Goal: Task Accomplishment & Management: Manage account settings

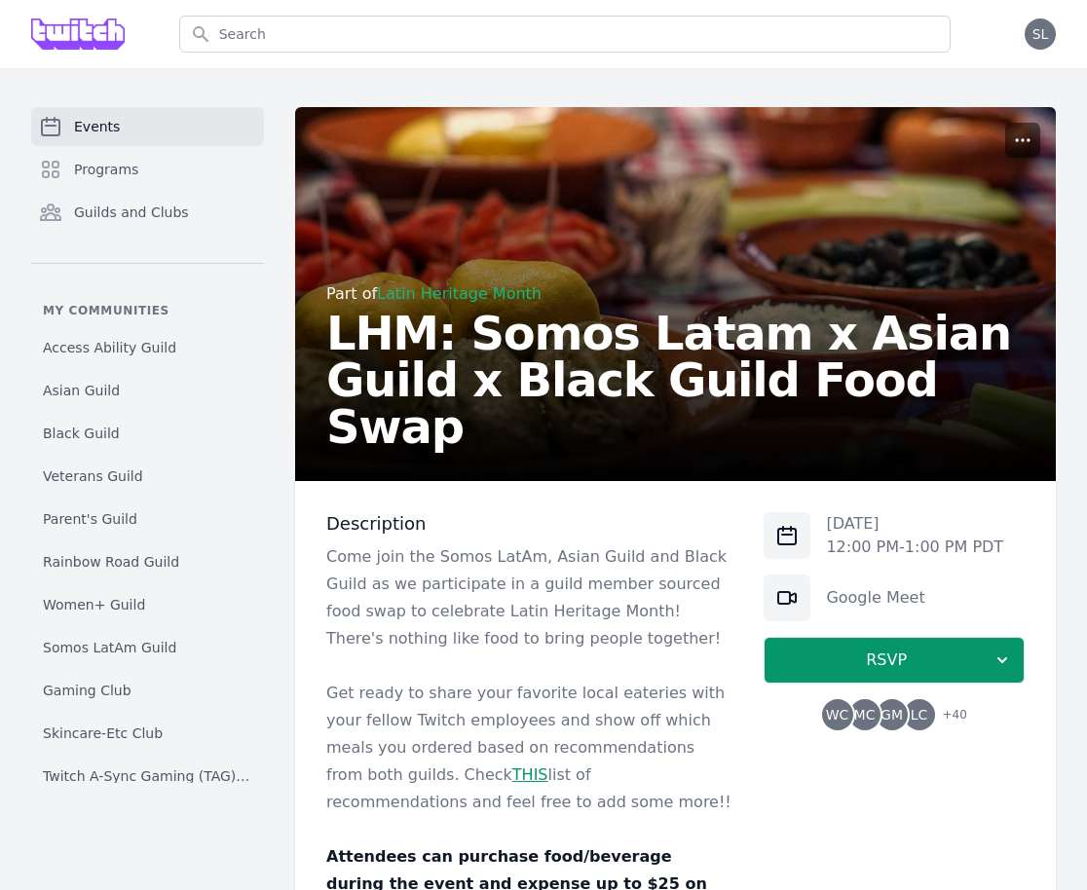
click at [1024, 143] on icon "button" at bounding box center [1022, 139] width 19 height 19
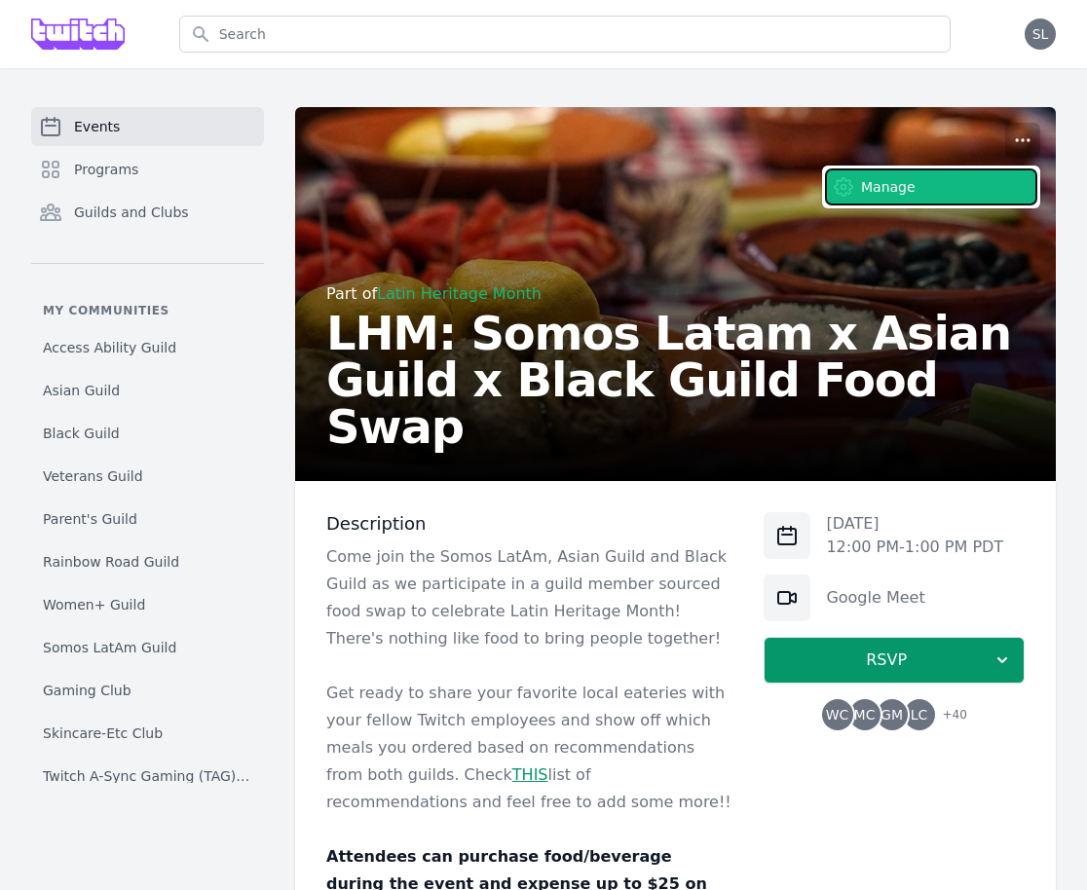
click at [1009, 181] on button "Manage" at bounding box center [931, 186] width 210 height 35
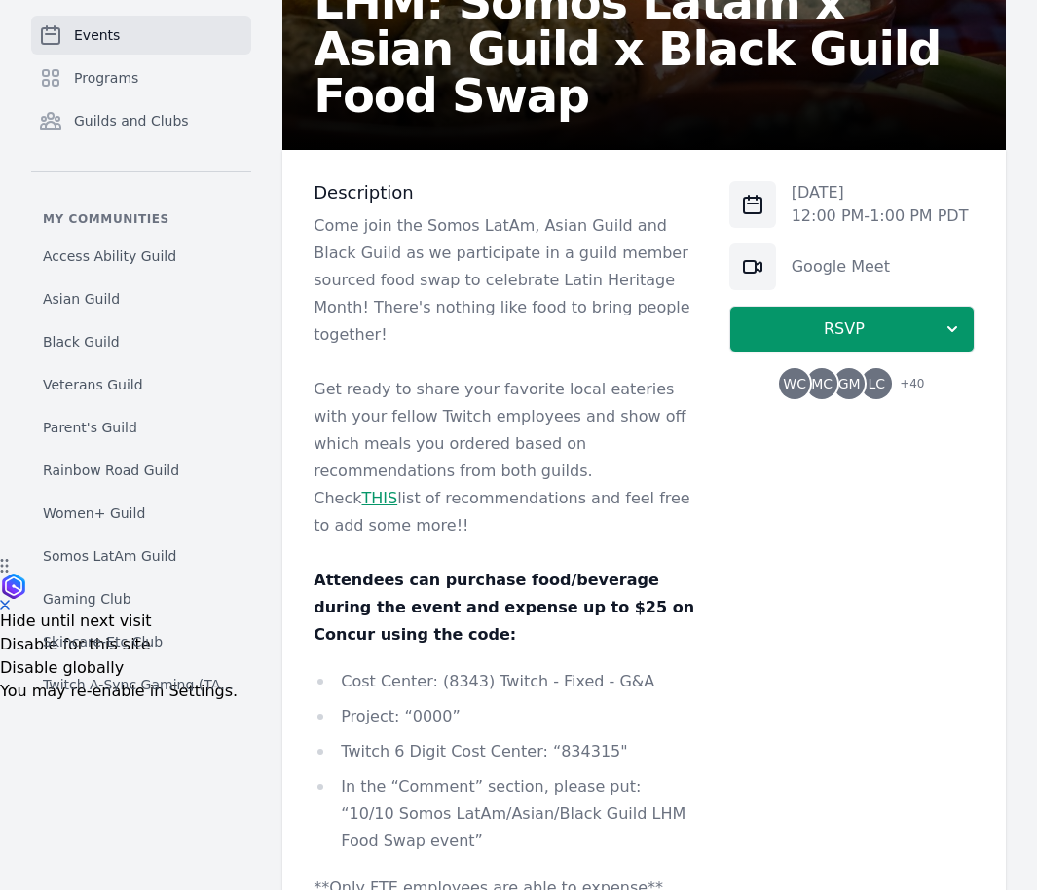
scroll to position [339, 0]
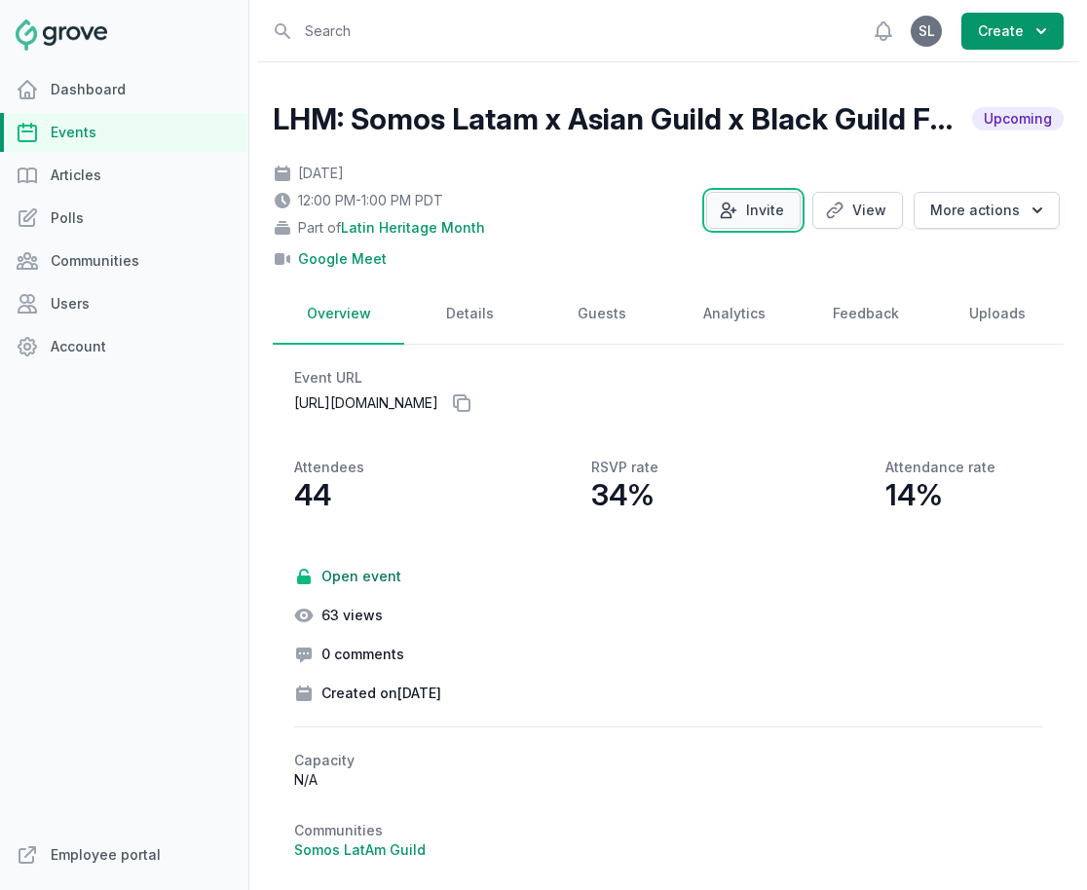
click at [768, 225] on button "Invite" at bounding box center [753, 210] width 94 height 37
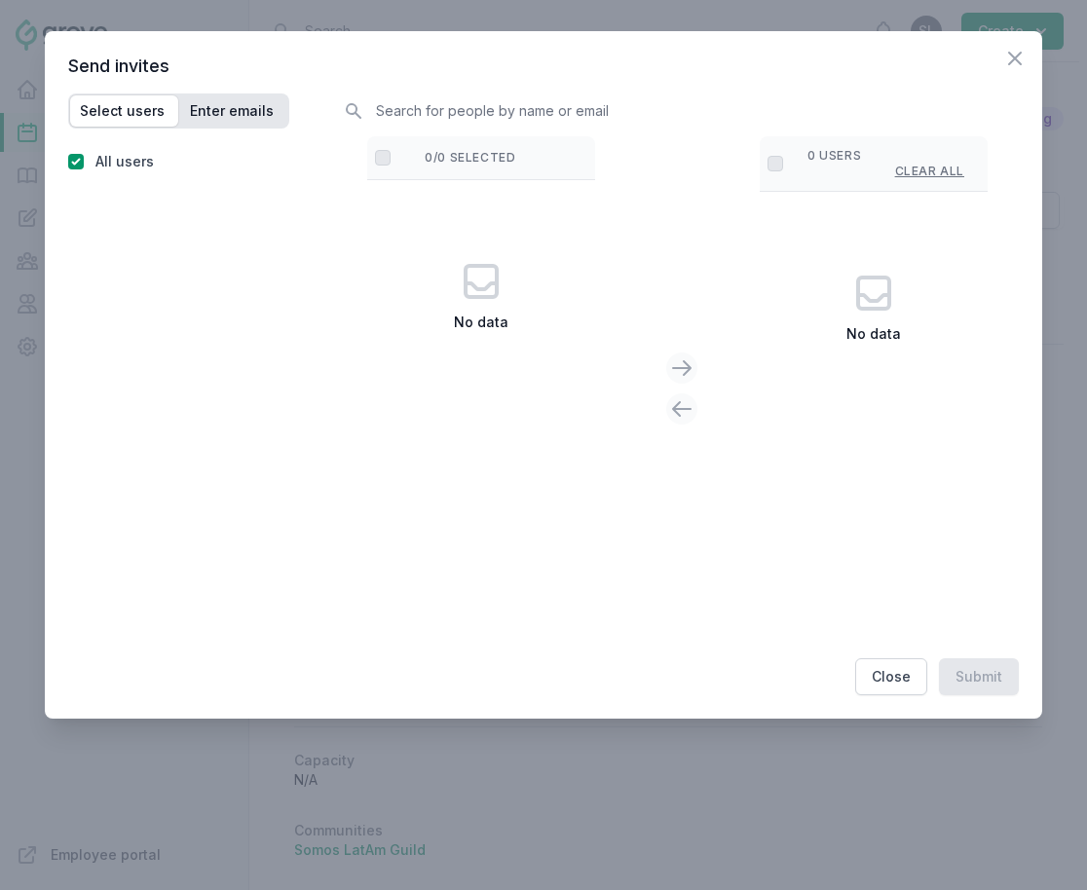
click at [239, 112] on span "Enter emails" at bounding box center [232, 110] width 84 height 19
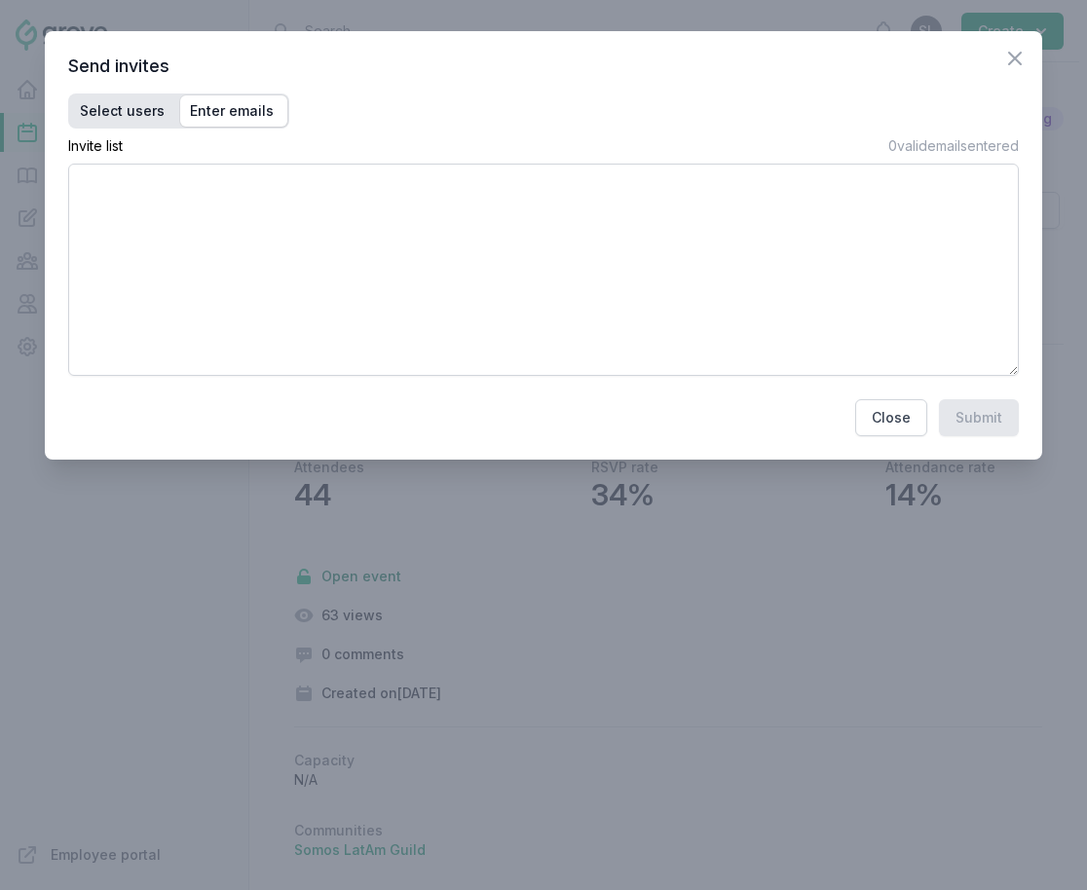
click at [131, 115] on span "Select users" at bounding box center [122, 110] width 85 height 19
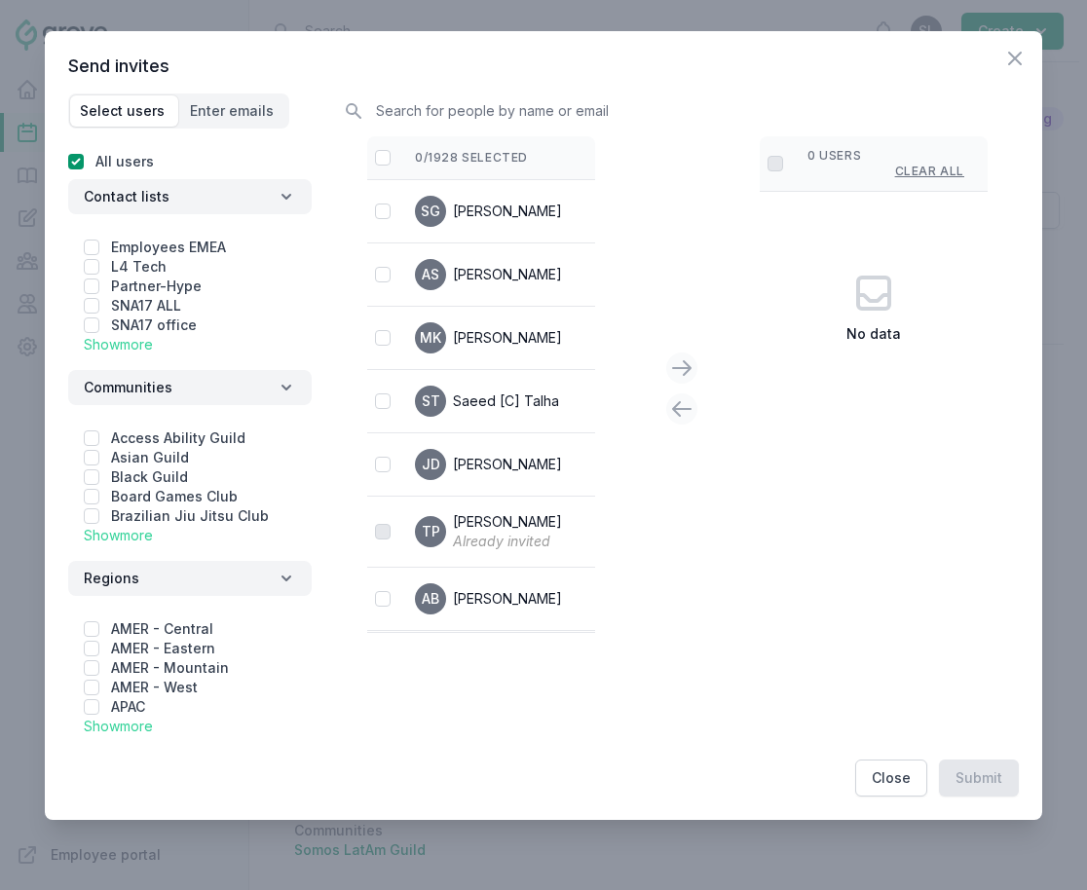
click at [129, 534] on link "Show more" at bounding box center [118, 535] width 69 height 17
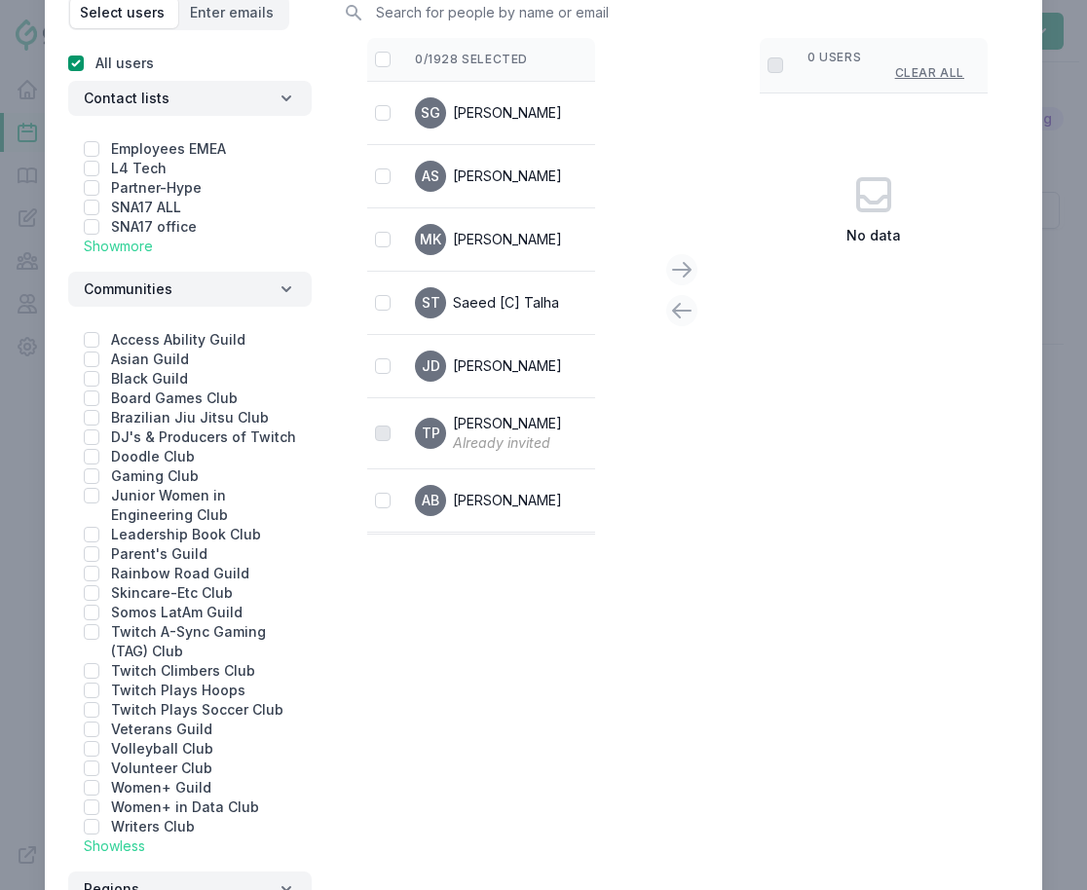
scroll to position [99, 0]
click at [110, 247] on link "Show more" at bounding box center [118, 245] width 69 height 17
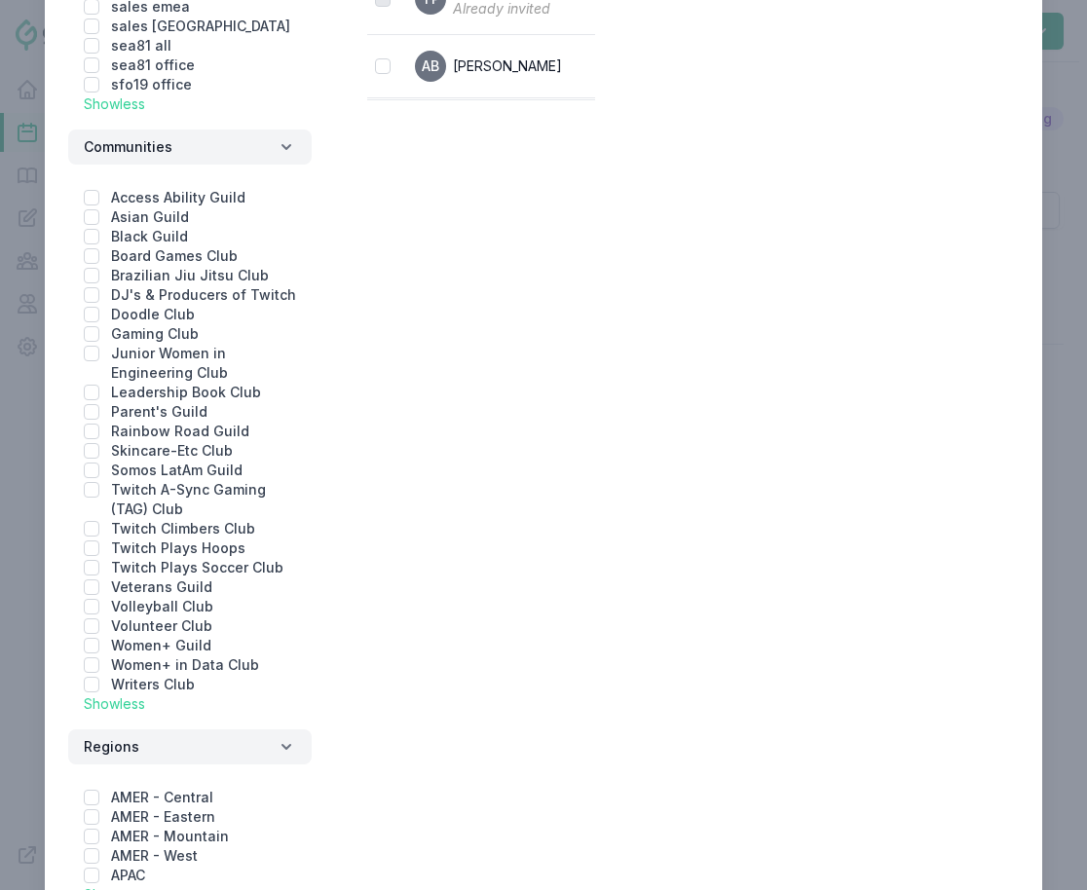
scroll to position [532, 0]
click at [92, 238] on input "checkbox" at bounding box center [92, 238] width 16 height 16
checkbox input "true"
checkbox input "false"
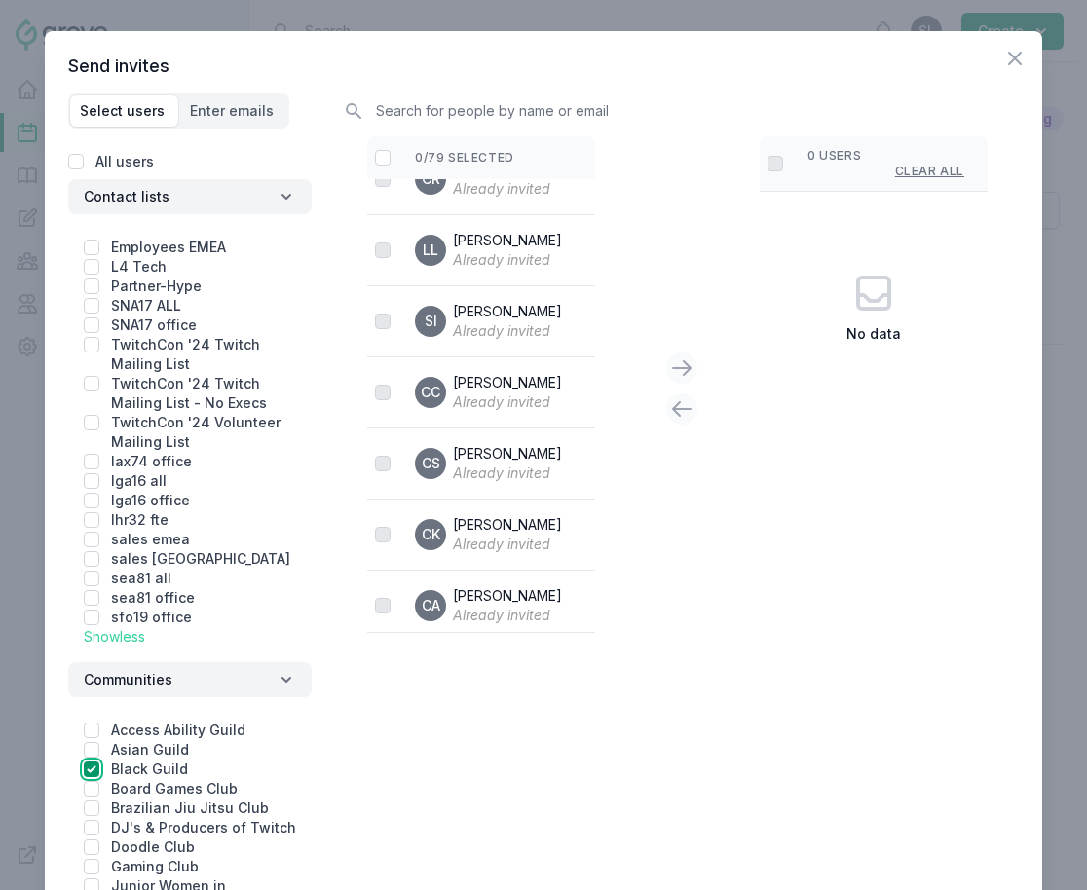
scroll to position [5166, 0]
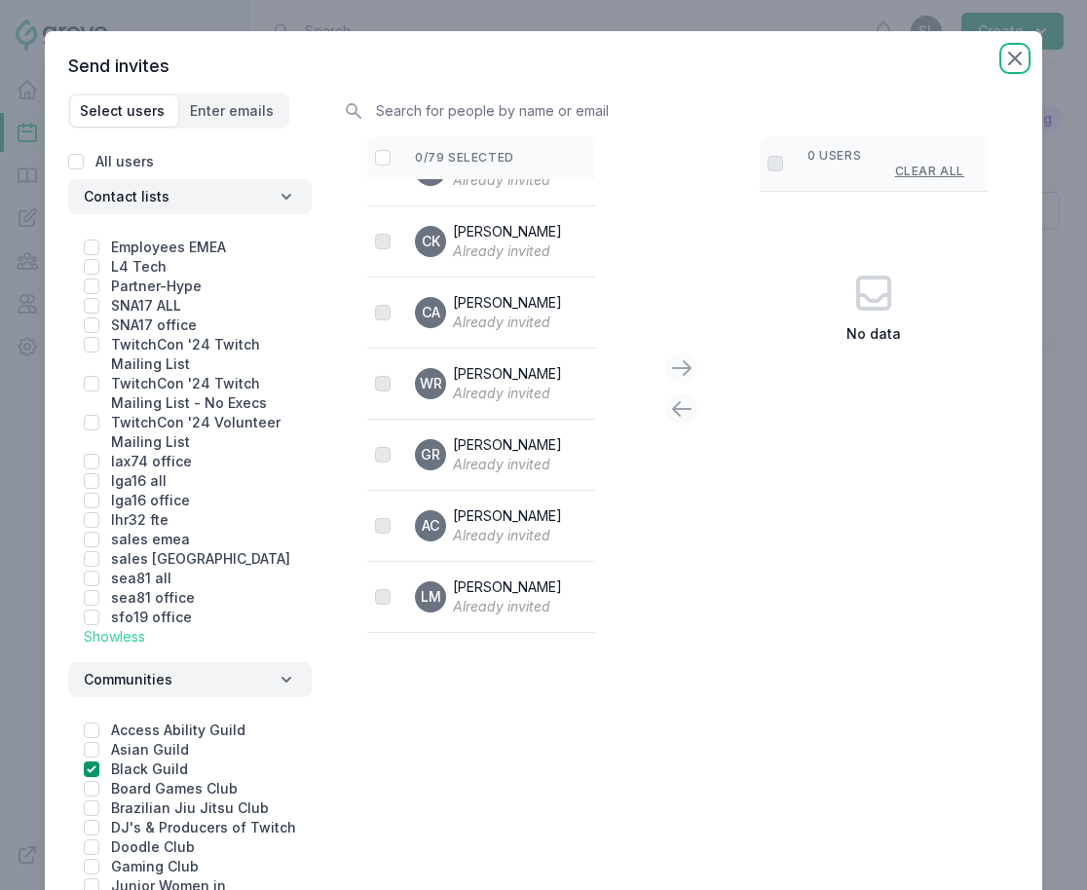
click at [1018, 68] on icon "button" at bounding box center [1014, 58] width 23 height 23
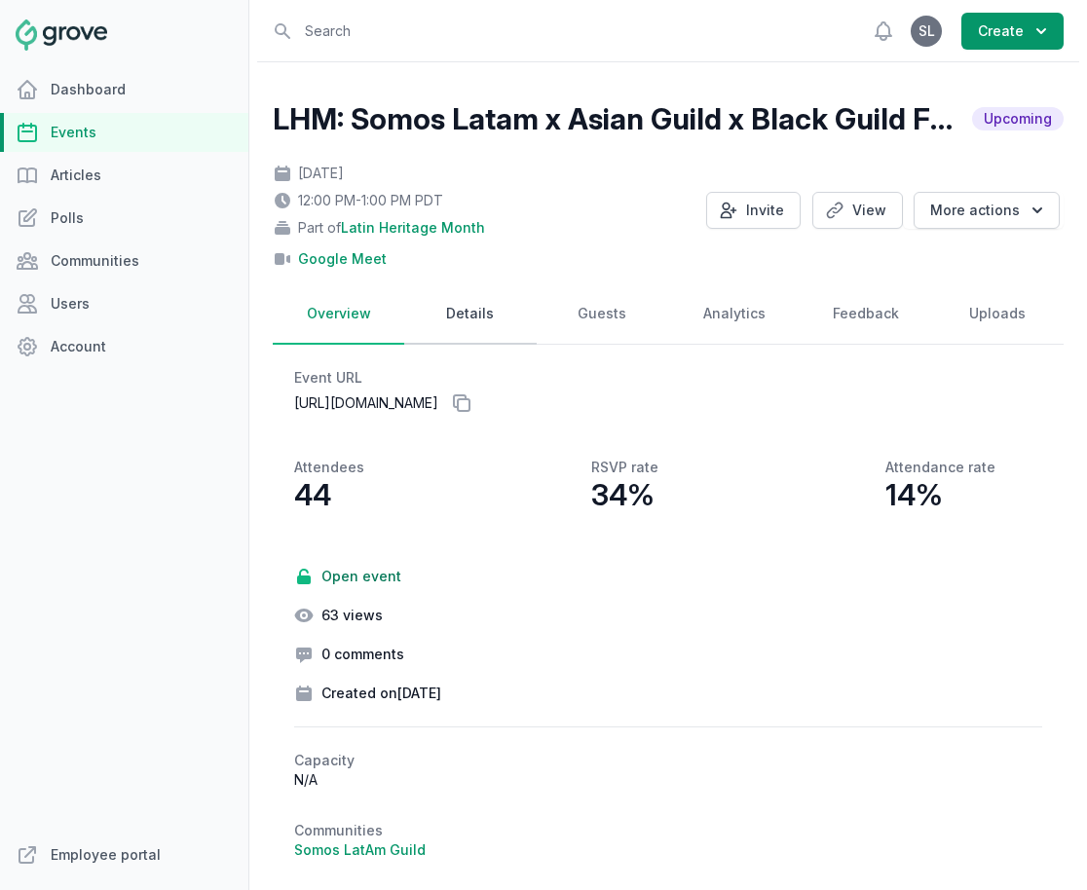
click at [483, 308] on link "Details" at bounding box center [469, 314] width 131 height 60
select select "85"
select select "virtual"
select select "12:00 PM"
select select "1:00 PM"
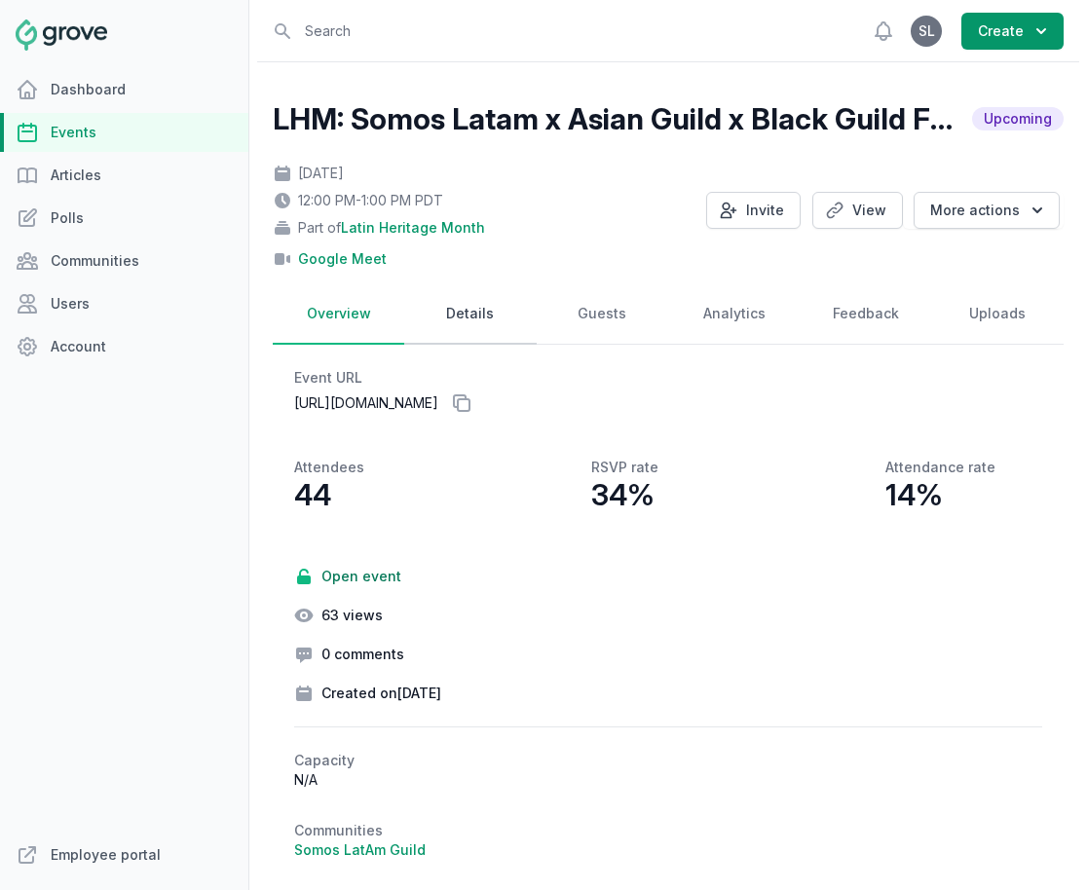
select select "89"
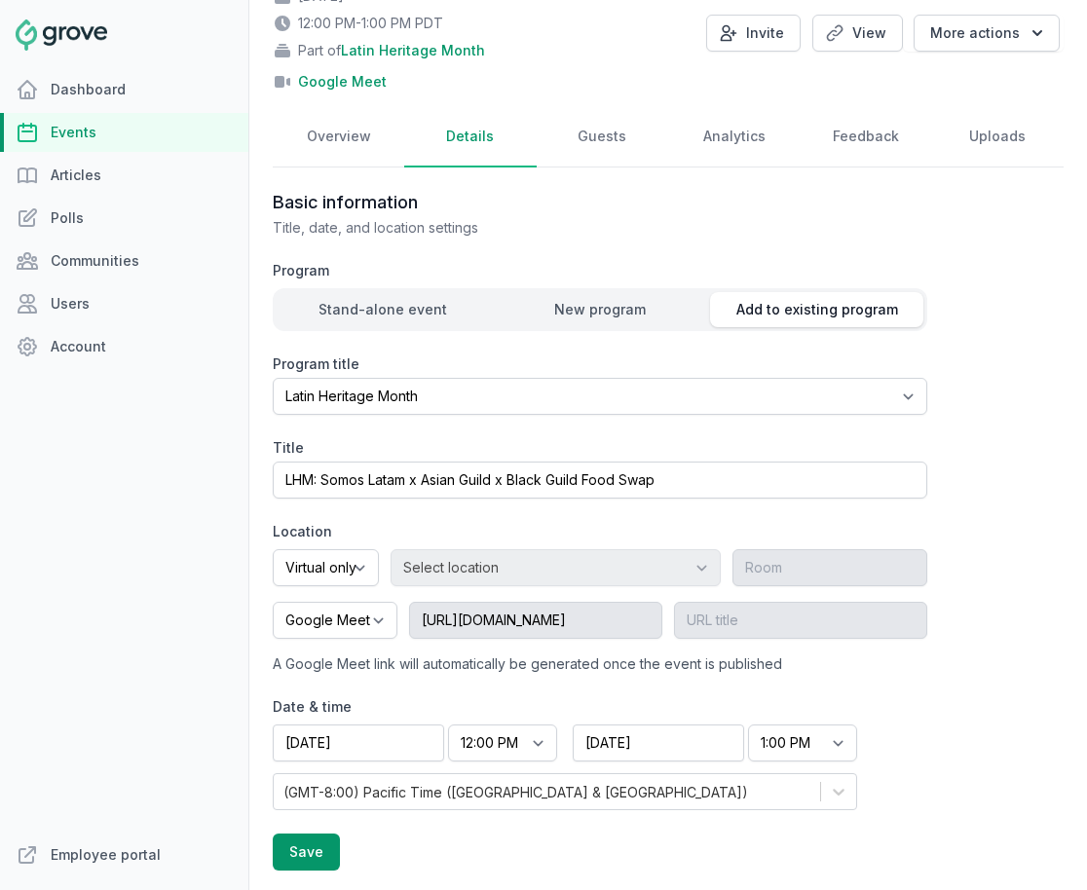
scroll to position [82, 0]
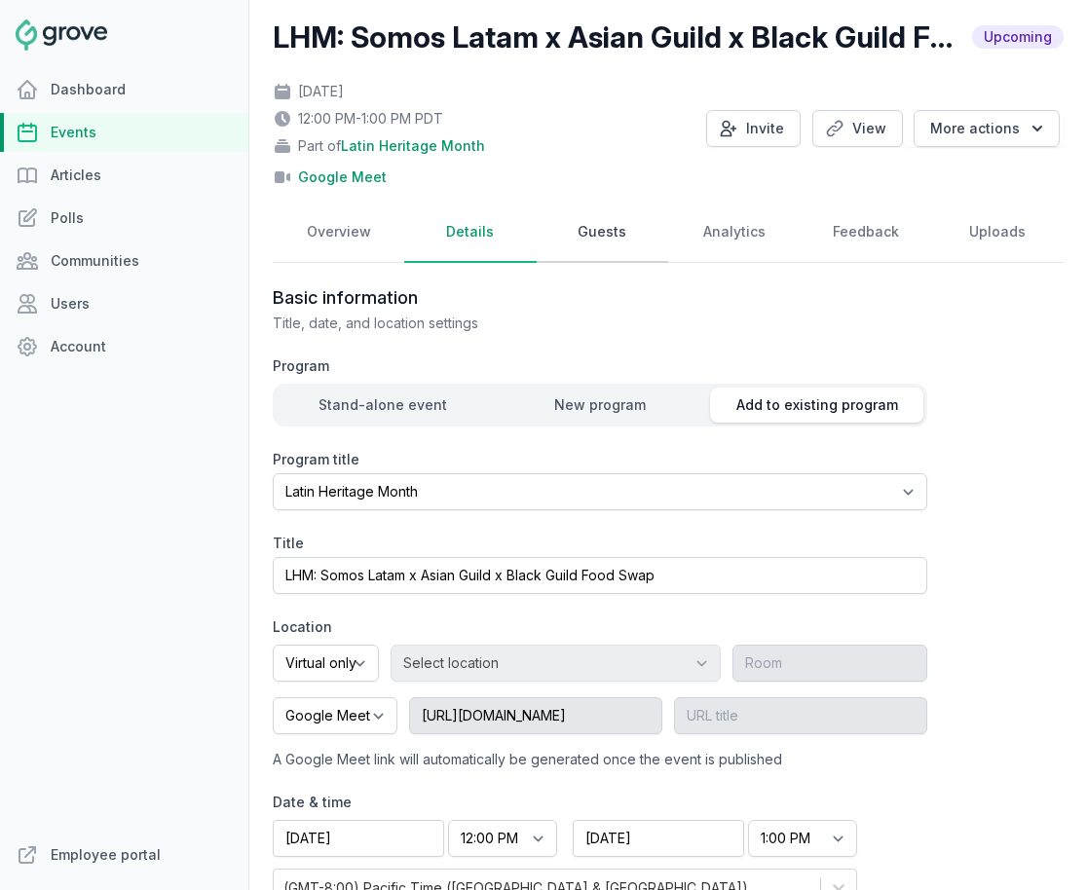
click at [603, 221] on link "Guests" at bounding box center [601, 233] width 131 height 60
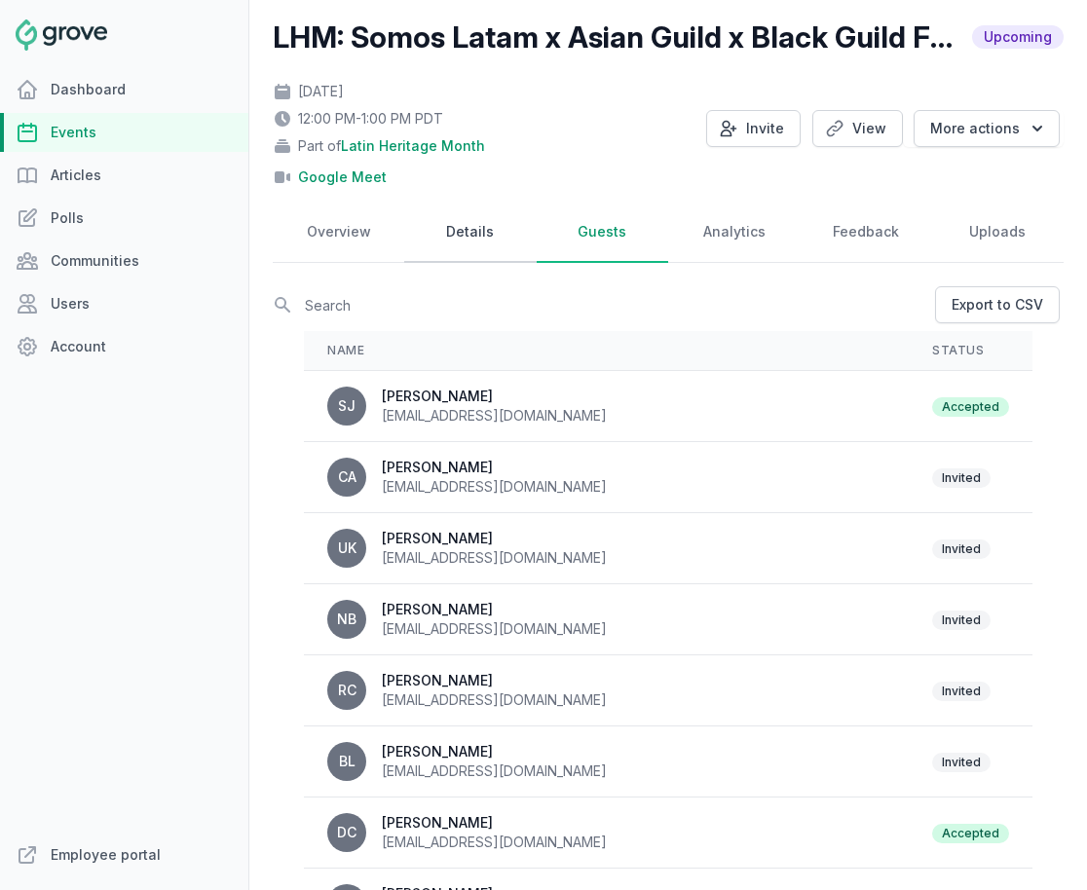
click at [463, 252] on link "Details" at bounding box center [469, 233] width 131 height 60
select select "85"
select select "virtual"
select select "12:00 PM"
select select "1:00 PM"
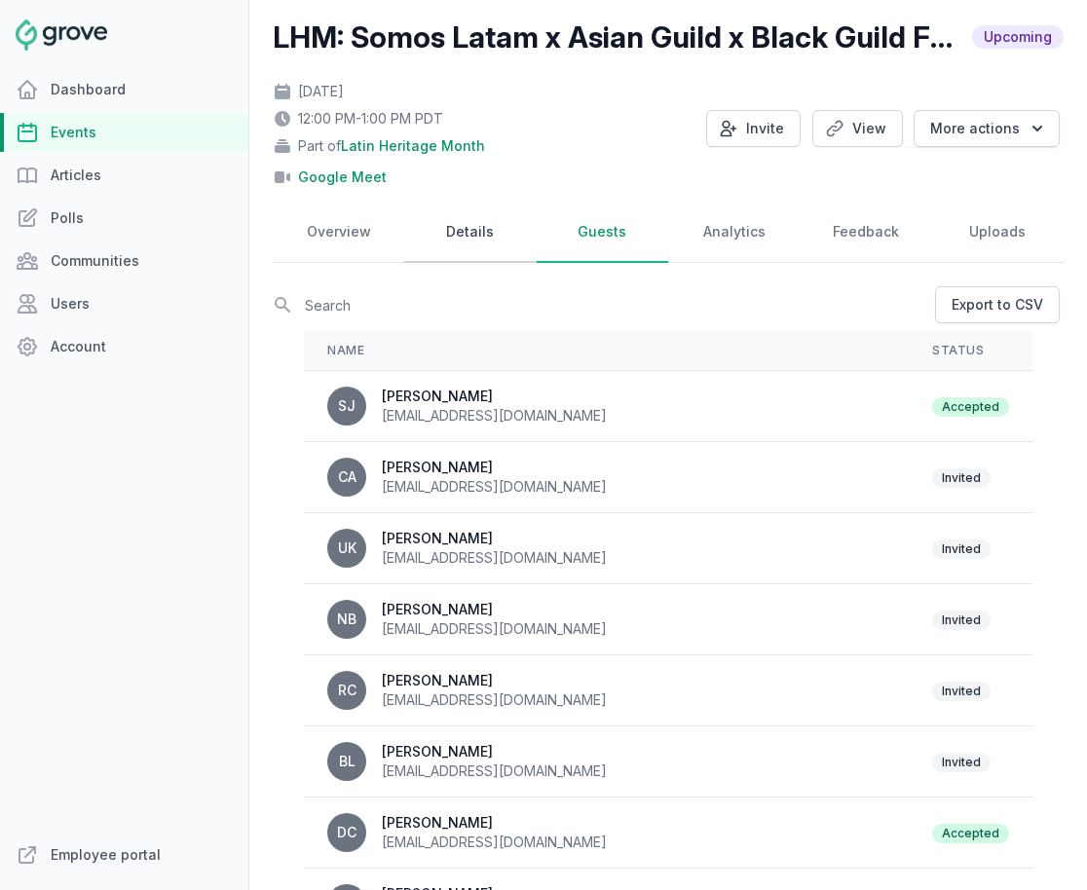
select select "89"
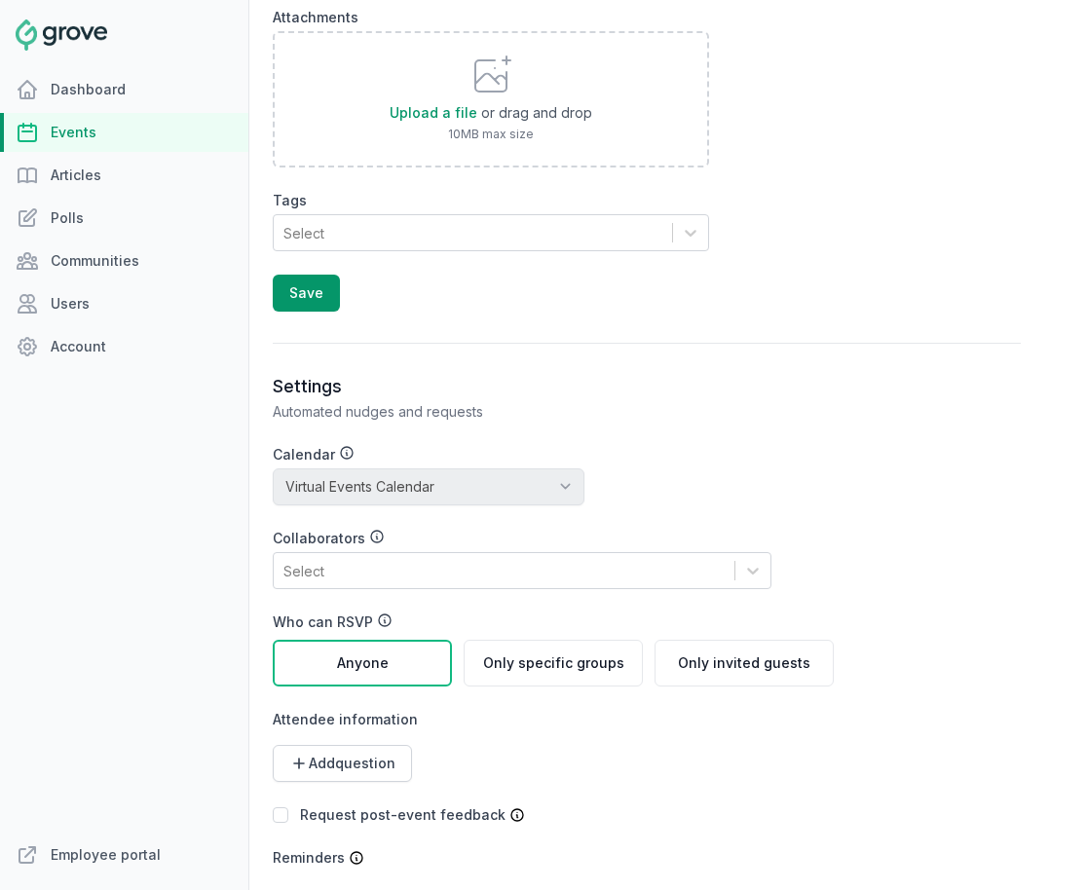
scroll to position [2093, 0]
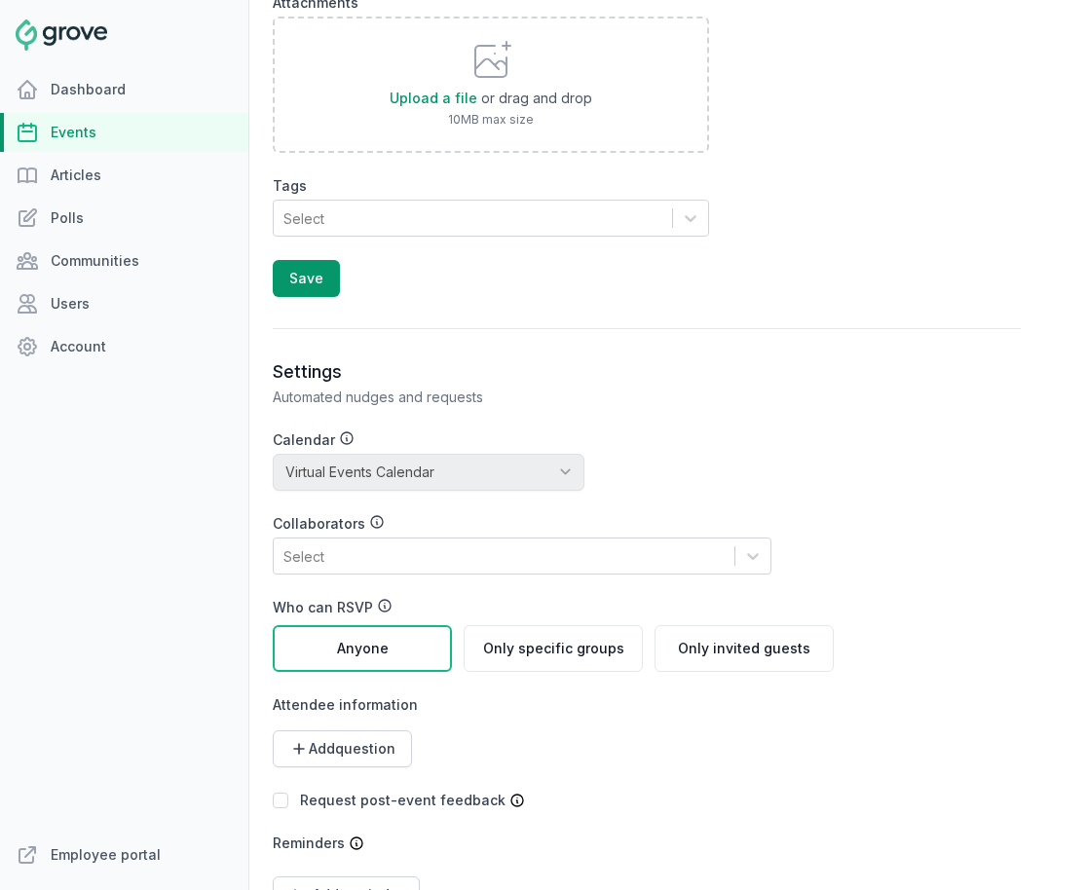
click at [461, 562] on div "Select" at bounding box center [504, 555] width 461 height 35
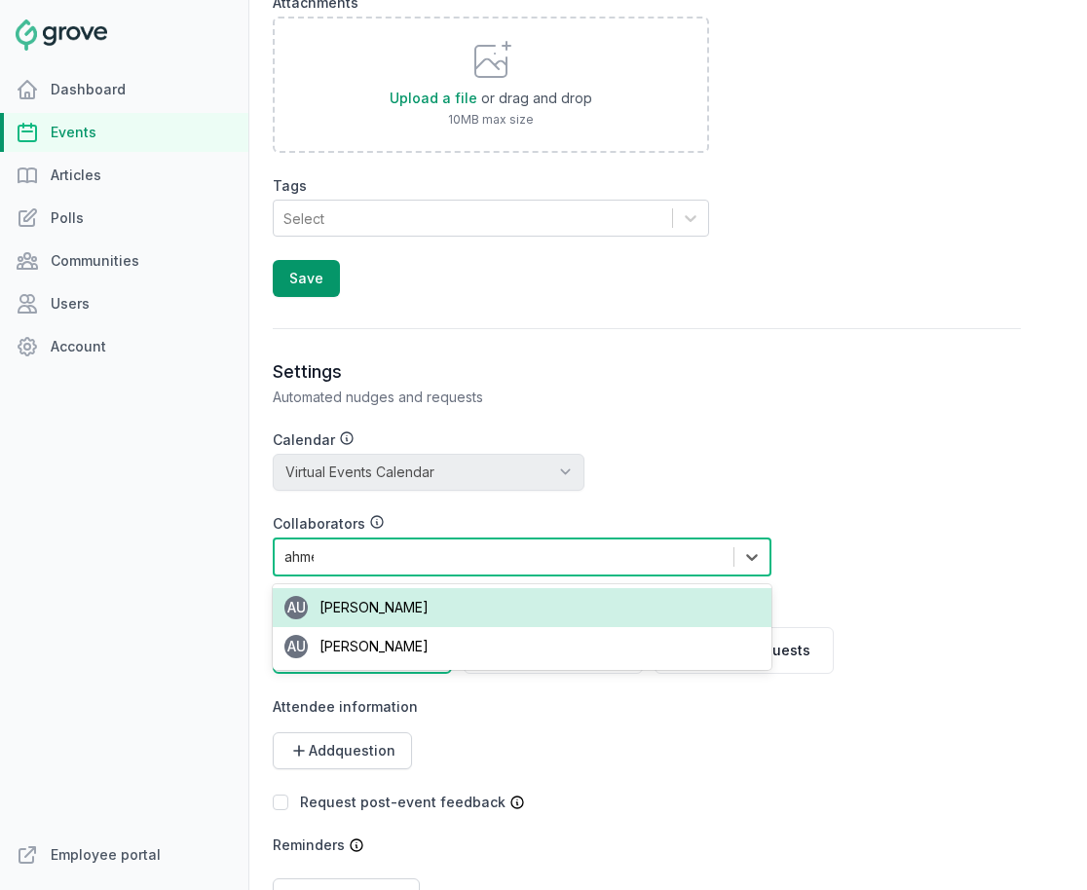
type input "[PERSON_NAME]"
click at [439, 607] on div "AU [PERSON_NAME]" at bounding box center [522, 607] width 498 height 39
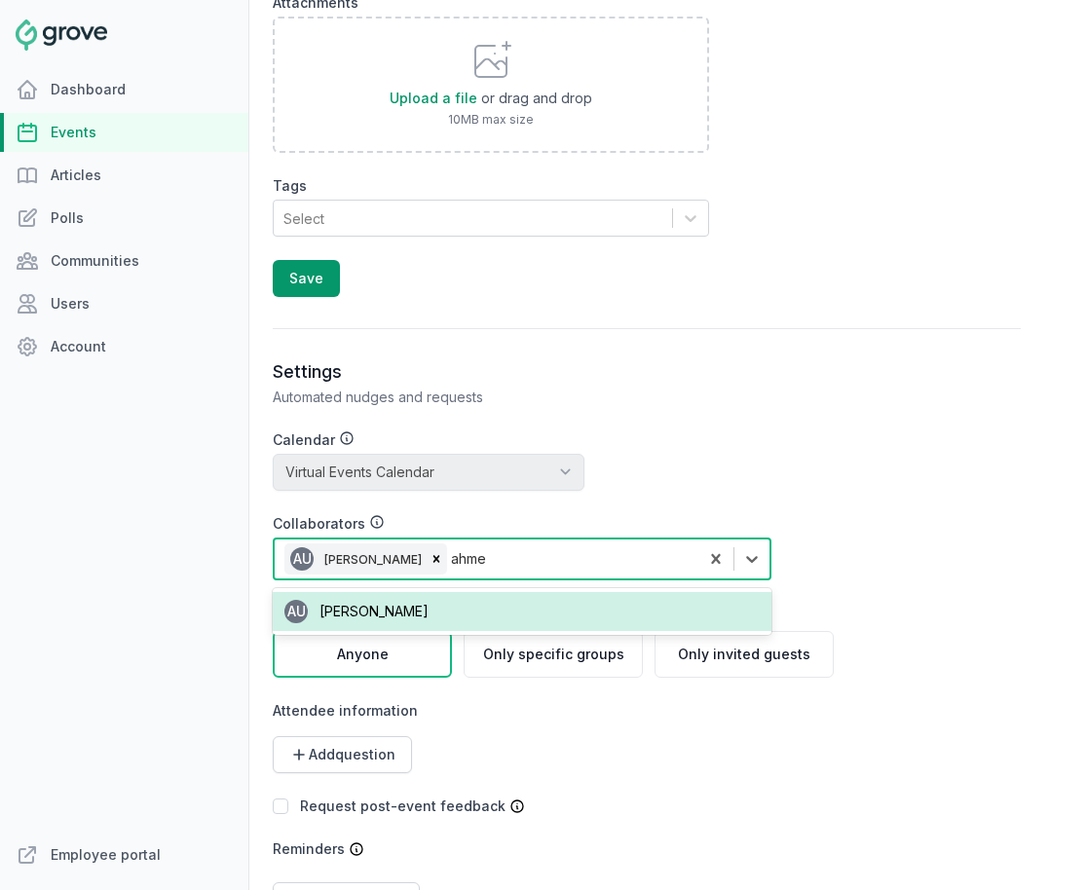
type input "[PERSON_NAME]"
click at [471, 617] on div "AU [PERSON_NAME]" at bounding box center [522, 611] width 498 height 39
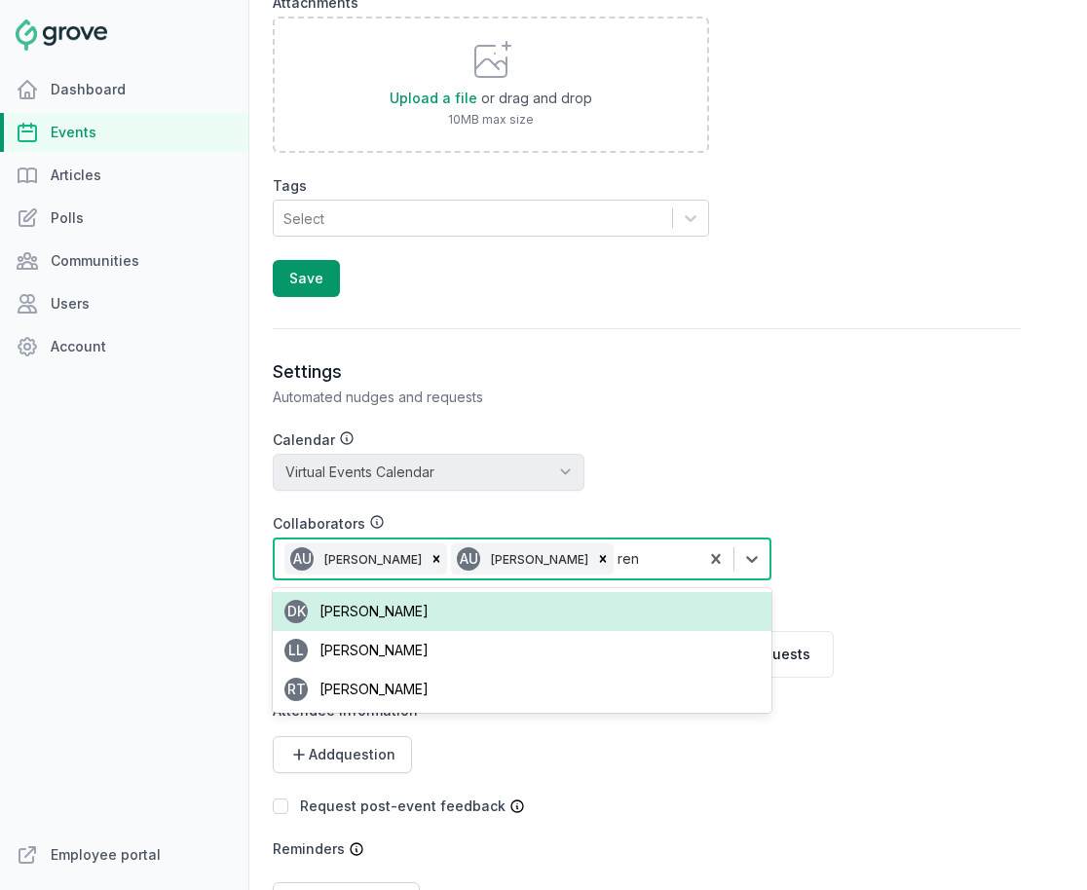
type input "[PERSON_NAME]"
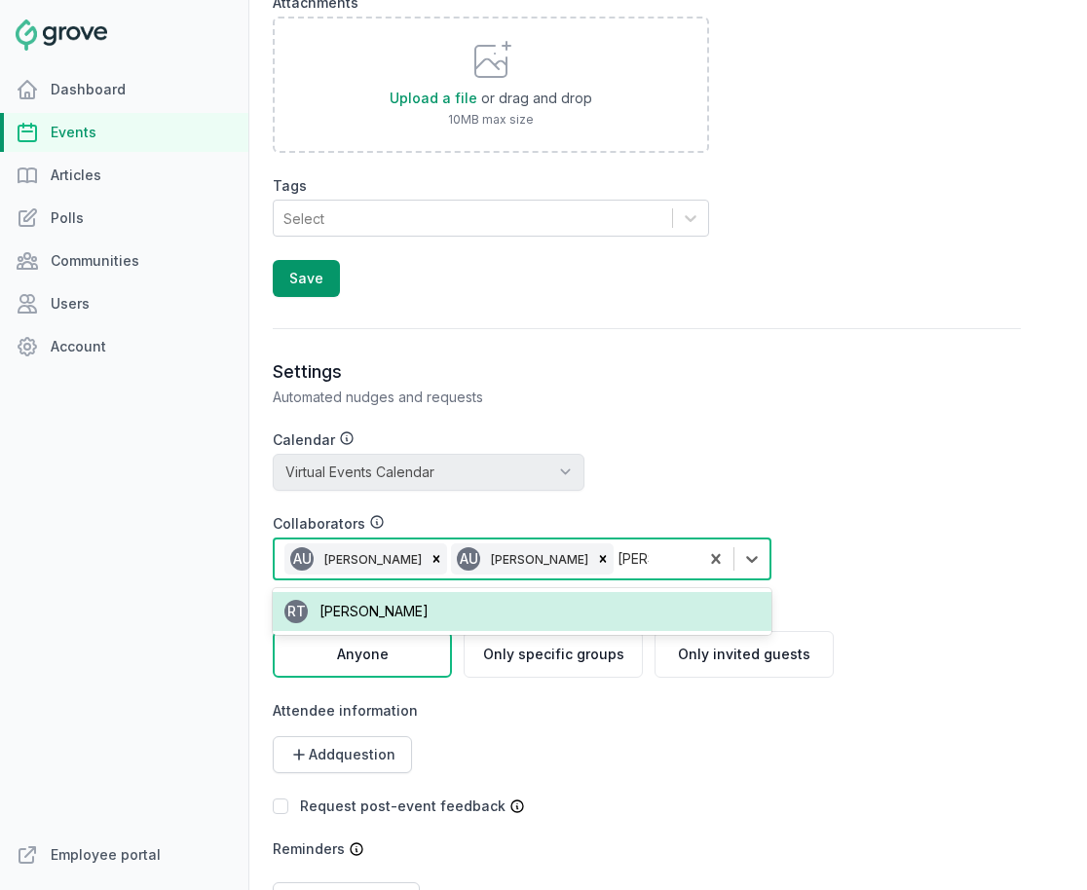
click at [481, 615] on div "RT [PERSON_NAME]" at bounding box center [522, 611] width 498 height 39
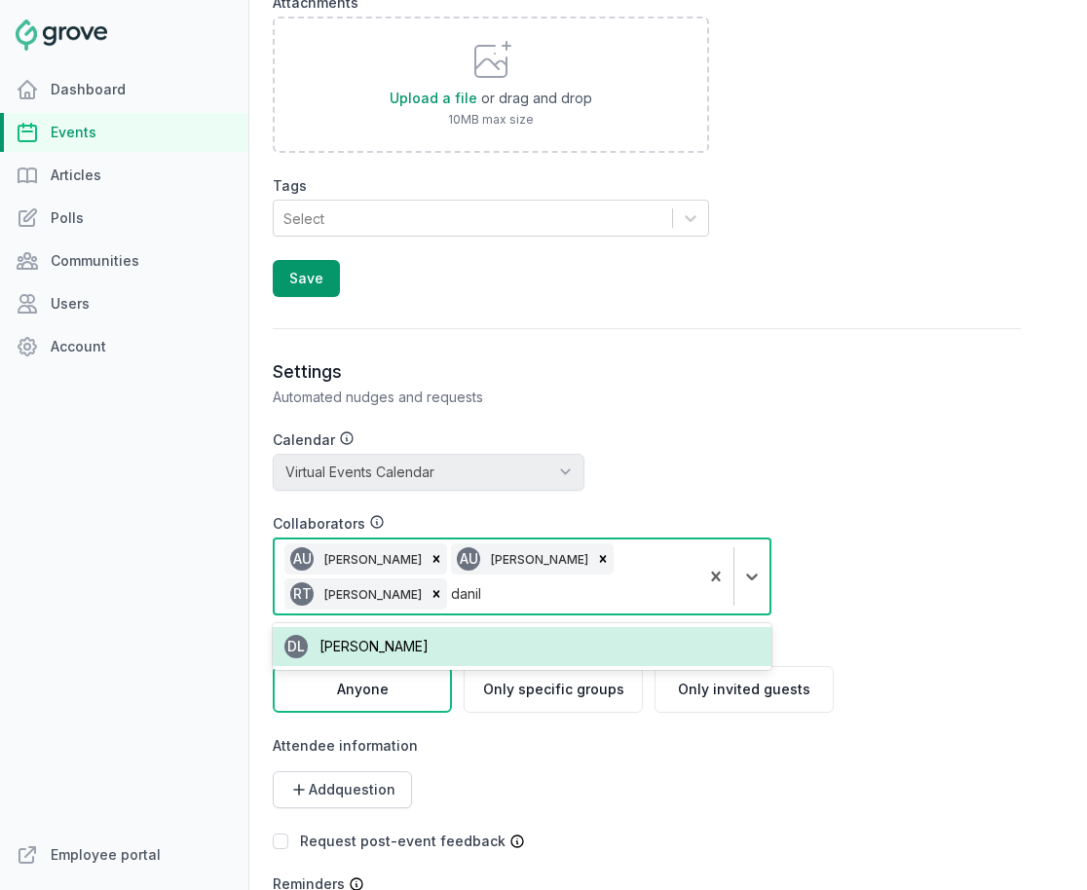
type input "[PERSON_NAME]"
click at [675, 629] on div "DL [PERSON_NAME]" at bounding box center [522, 646] width 498 height 39
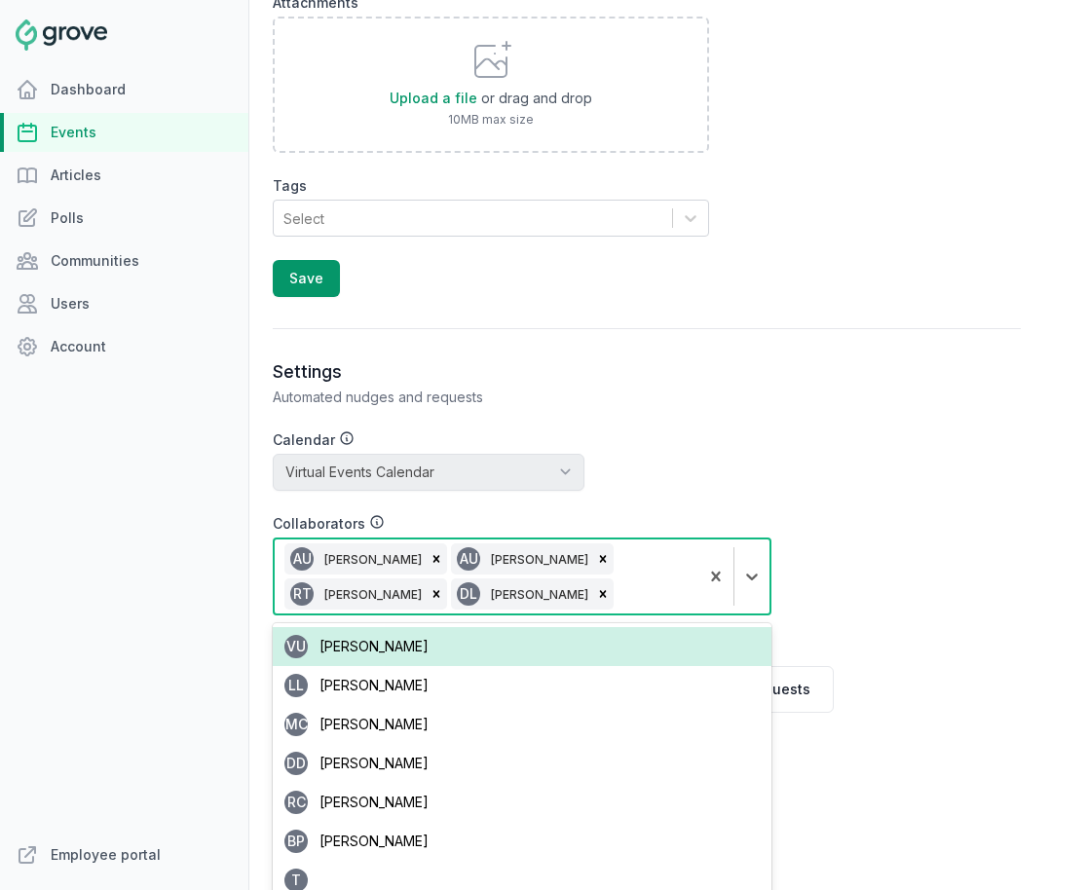
click at [921, 555] on div "Settings Automated nudges and requests Calendar No calendar Virtual Events Cale…" at bounding box center [647, 710] width 748 height 701
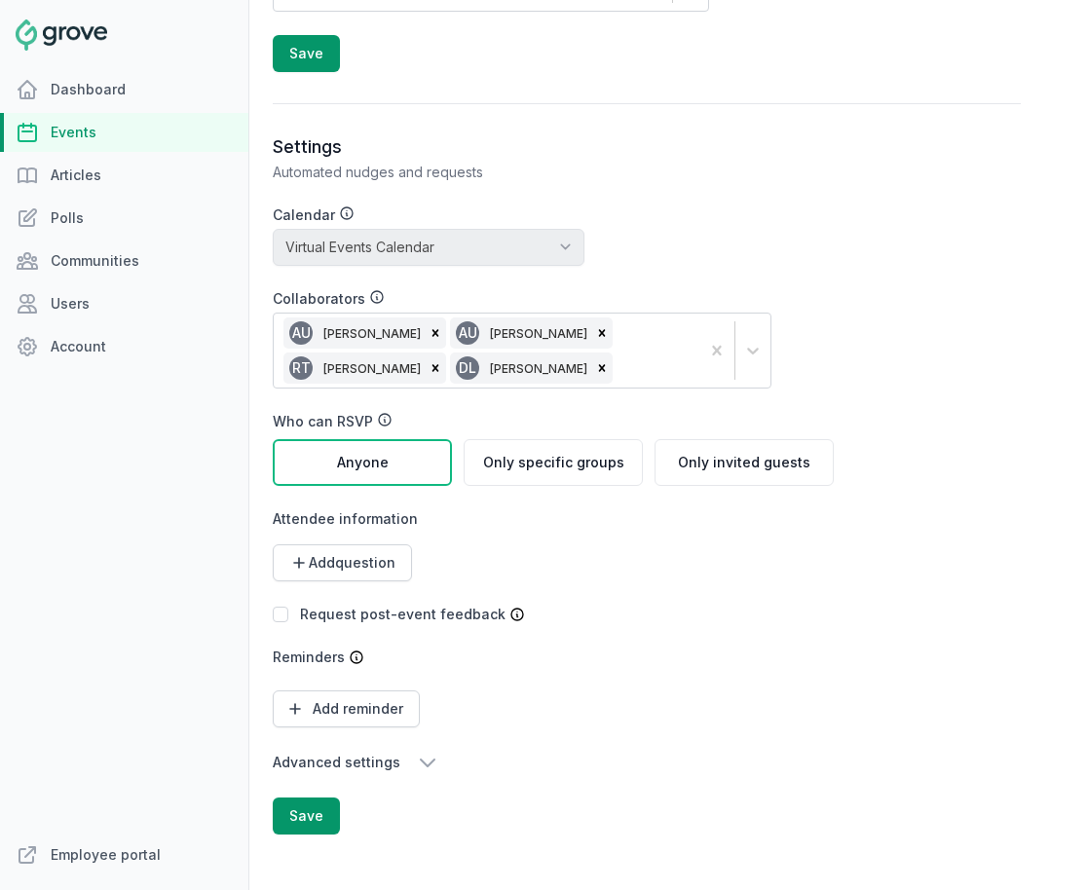
scroll to position [2325, 0]
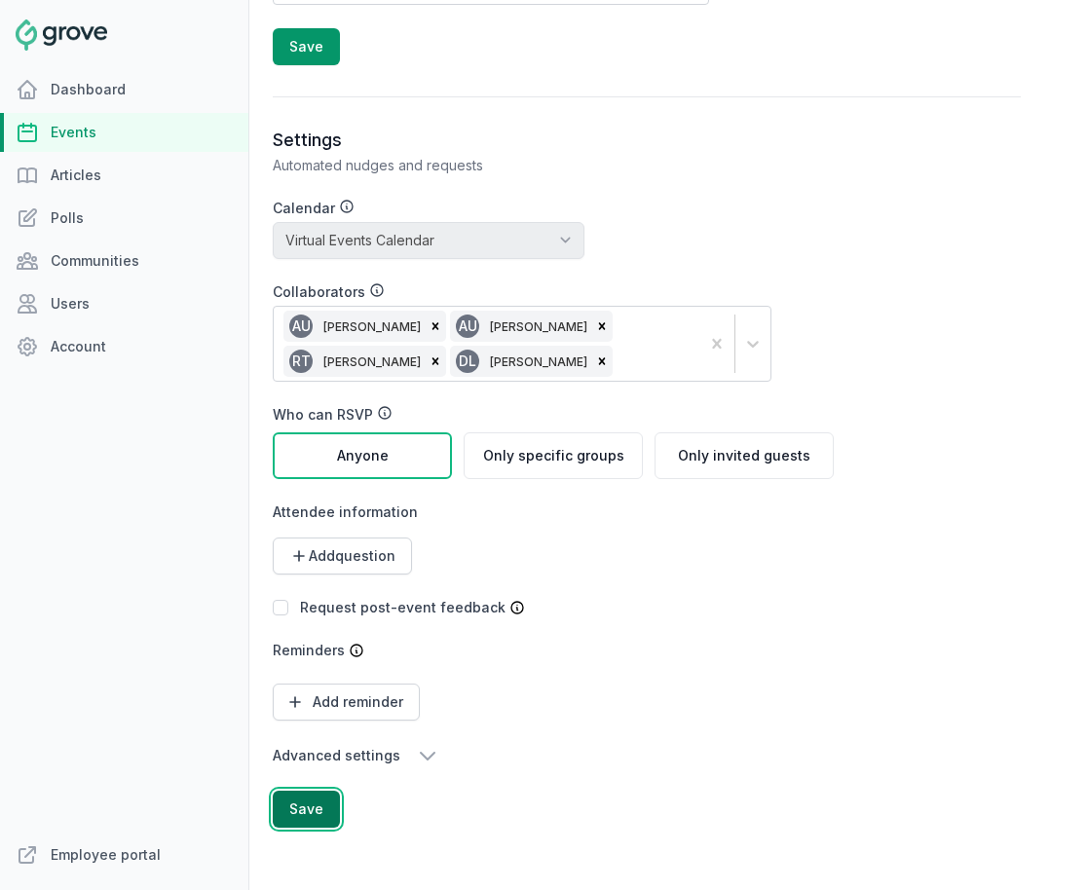
click at [293, 822] on button "Save" at bounding box center [306, 809] width 67 height 37
click at [92, 132] on link "Events" at bounding box center [124, 132] width 248 height 39
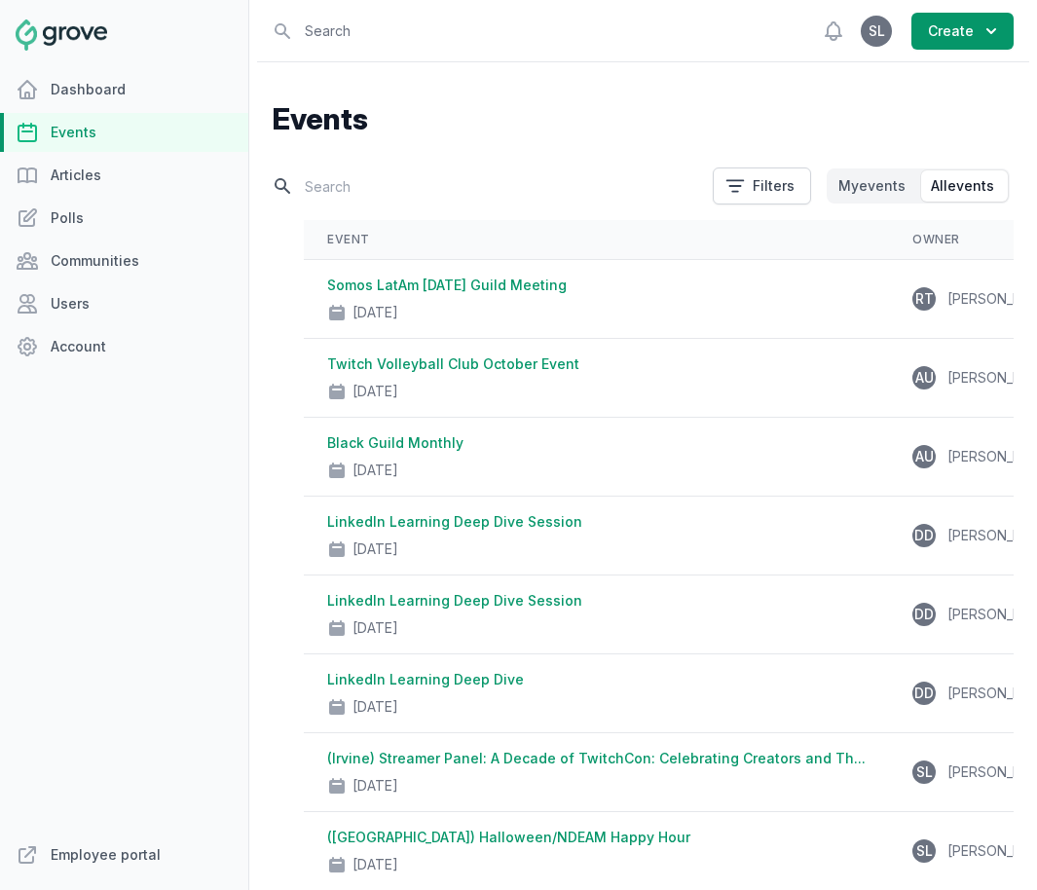
click at [327, 186] on input "text" at bounding box center [487, 186] width 428 height 34
click at [514, 768] on div "[DATE]" at bounding box center [596, 781] width 538 height 27
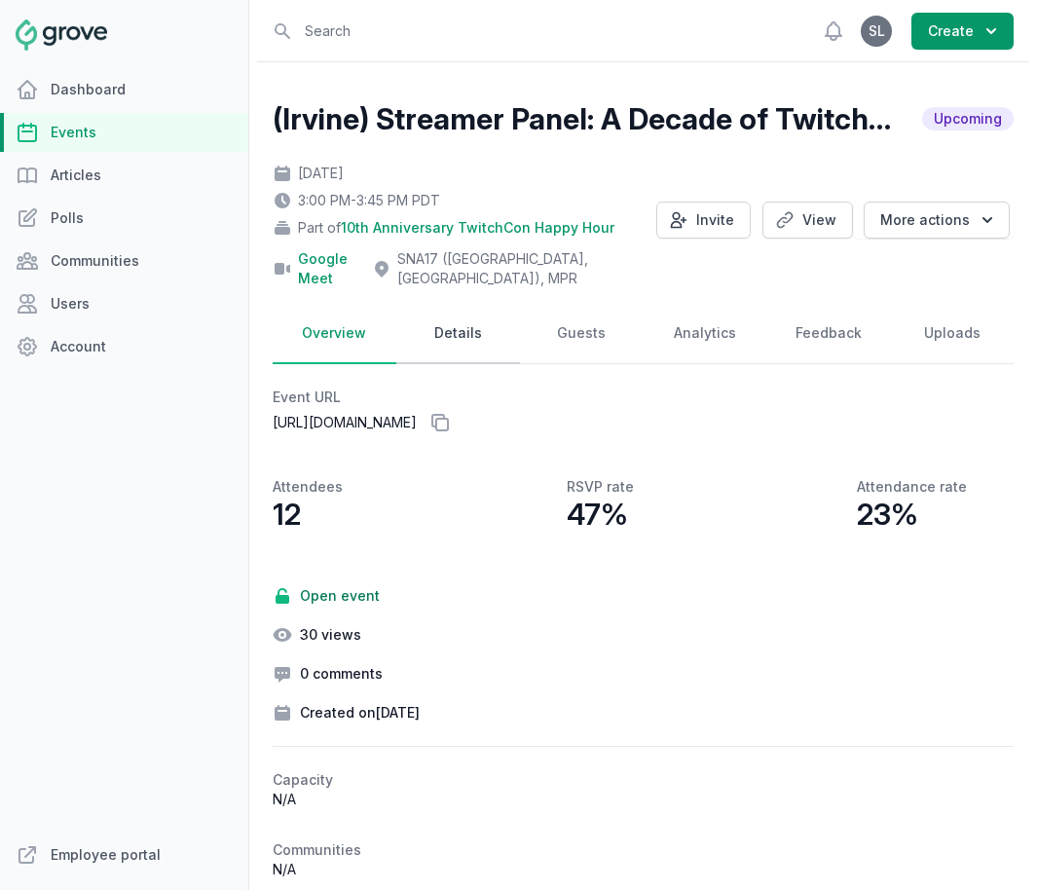
click at [447, 326] on link "Details" at bounding box center [458, 334] width 124 height 60
select select "129"
select select "40"
select select "false"
select select "3:00 PM"
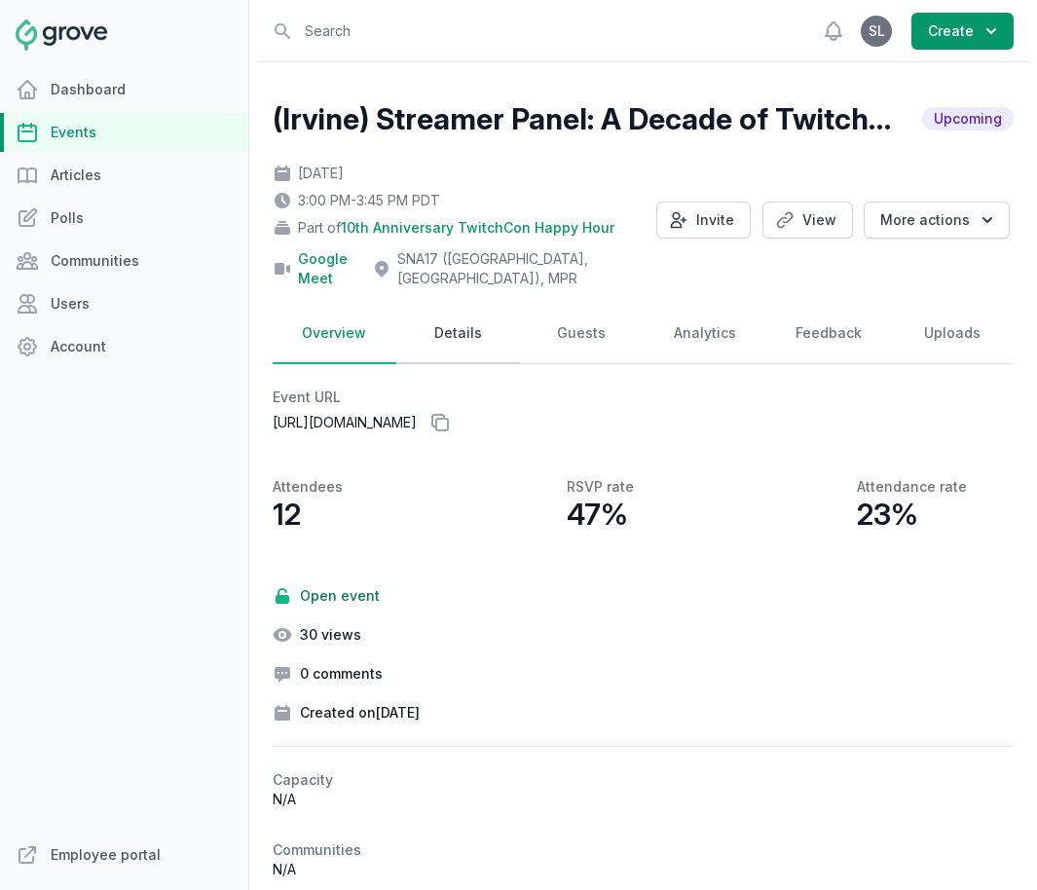
select select "3:45 PM"
select select "89"
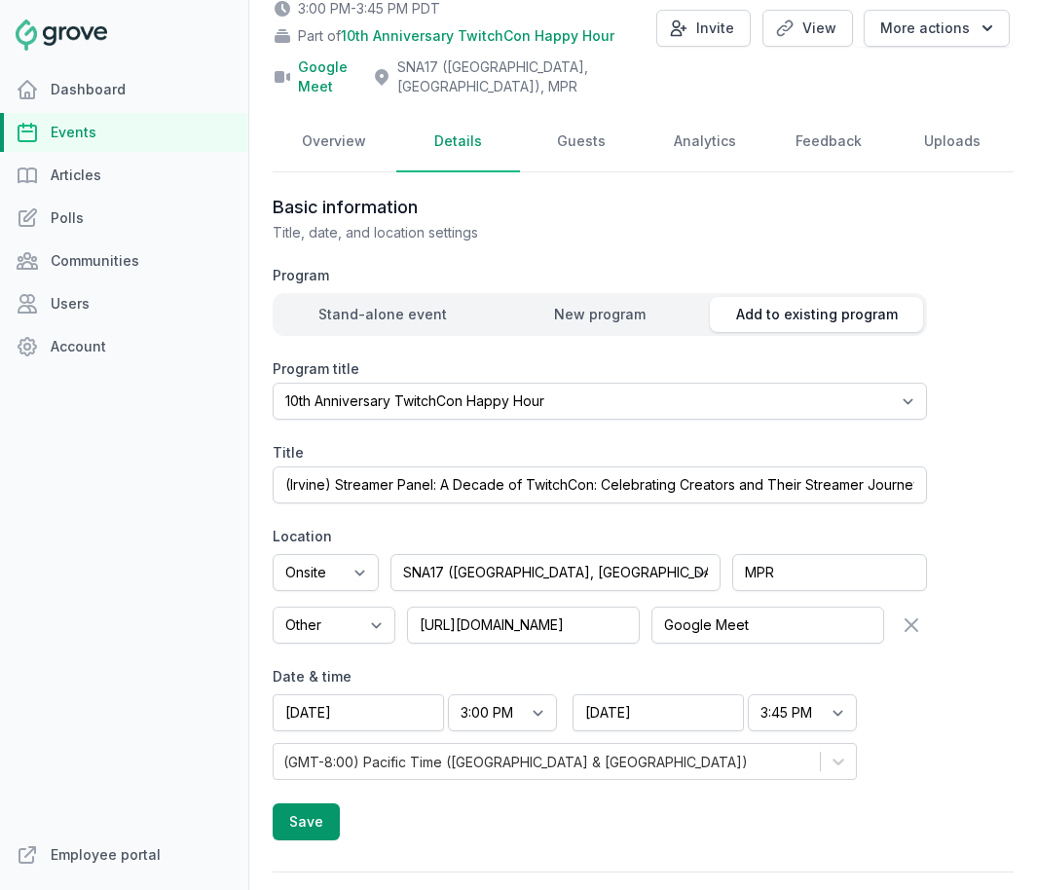
scroll to position [197, 0]
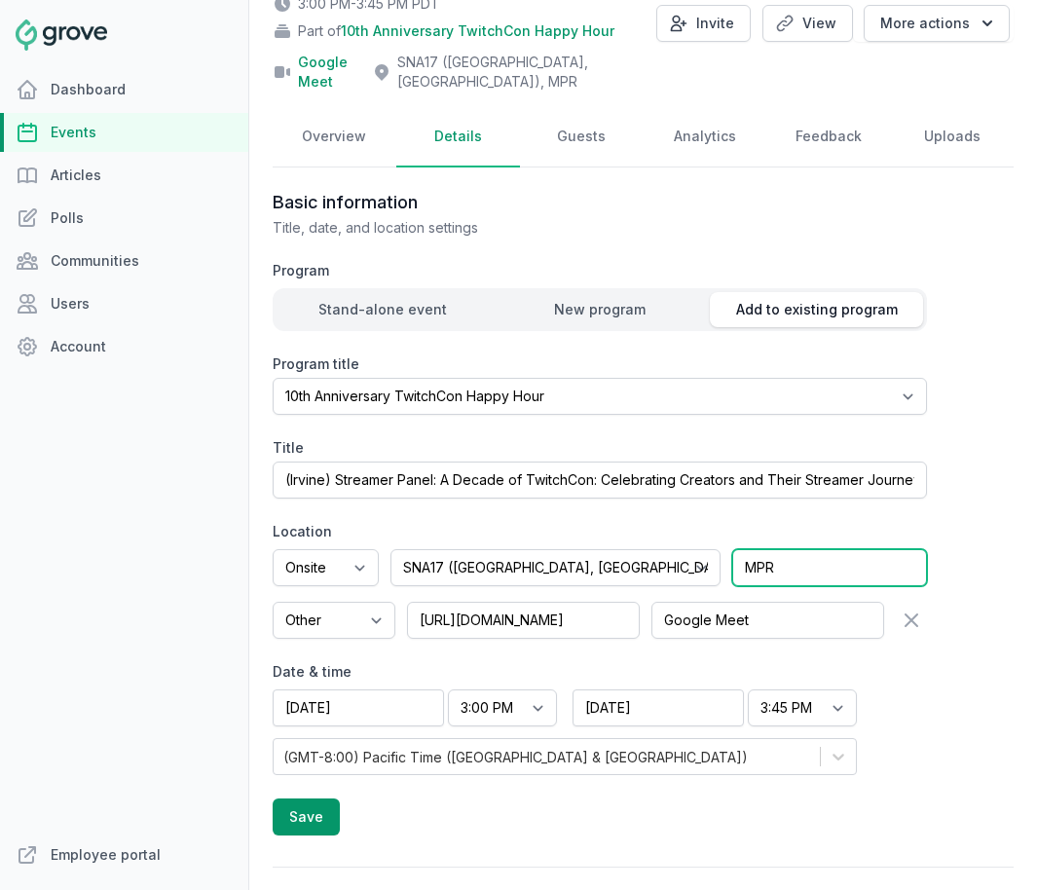
drag, startPoint x: 806, startPoint y: 546, endPoint x: 680, endPoint y: 544, distance: 126.6
click at [680, 549] on div "Onsite Offsite Virtual only No onsite locations on file. Add a location. Select…" at bounding box center [600, 567] width 654 height 37
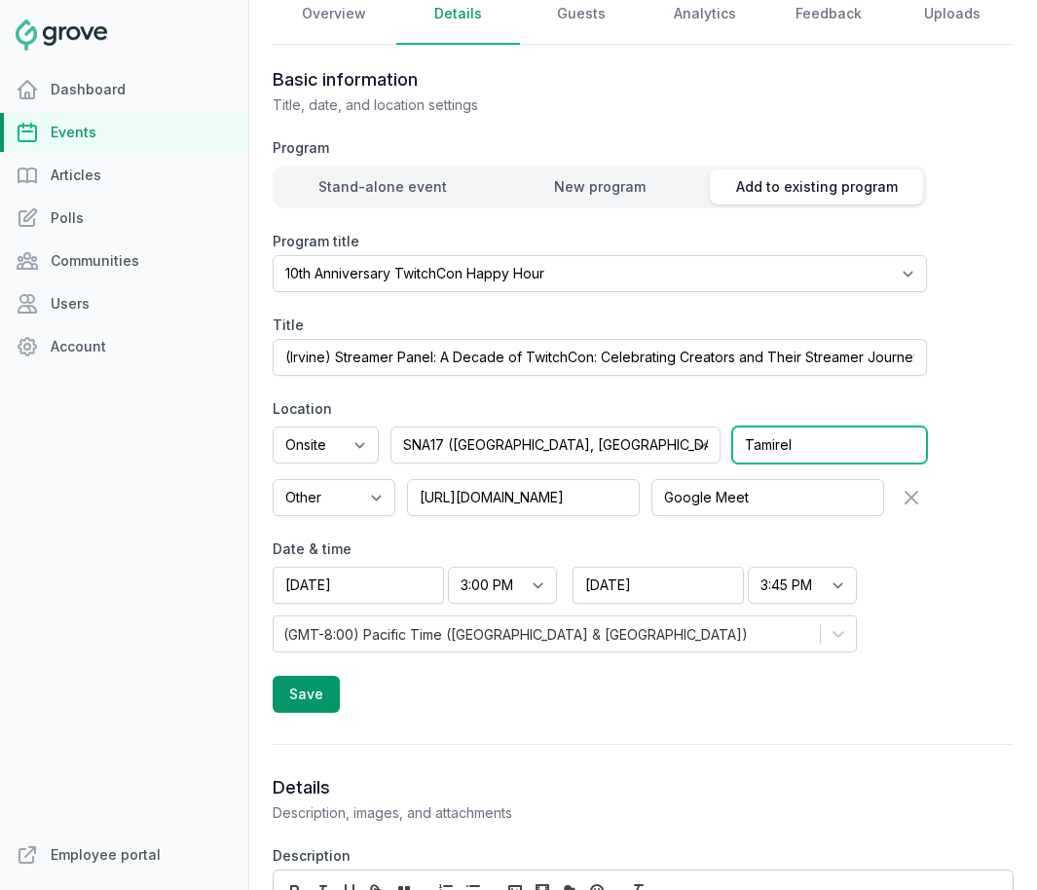
scroll to position [351, 0]
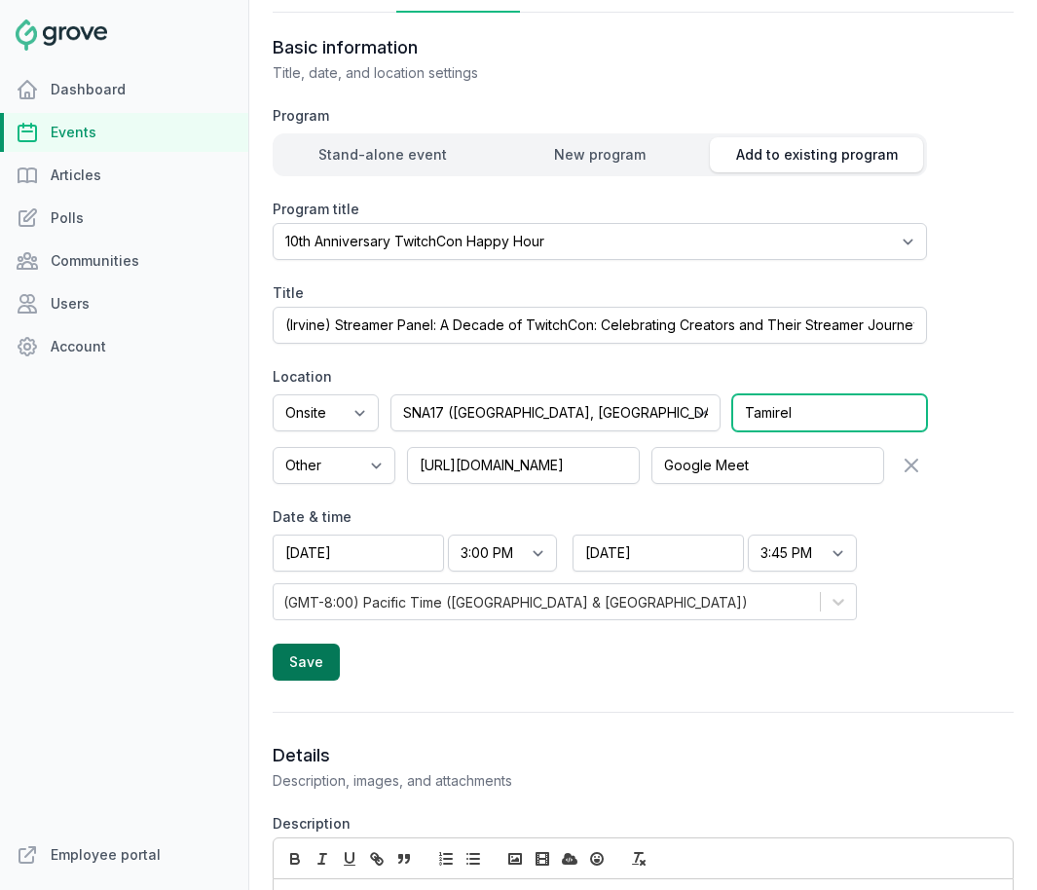
type input "Tamirel"
click at [298, 647] on button "Save" at bounding box center [306, 662] width 67 height 37
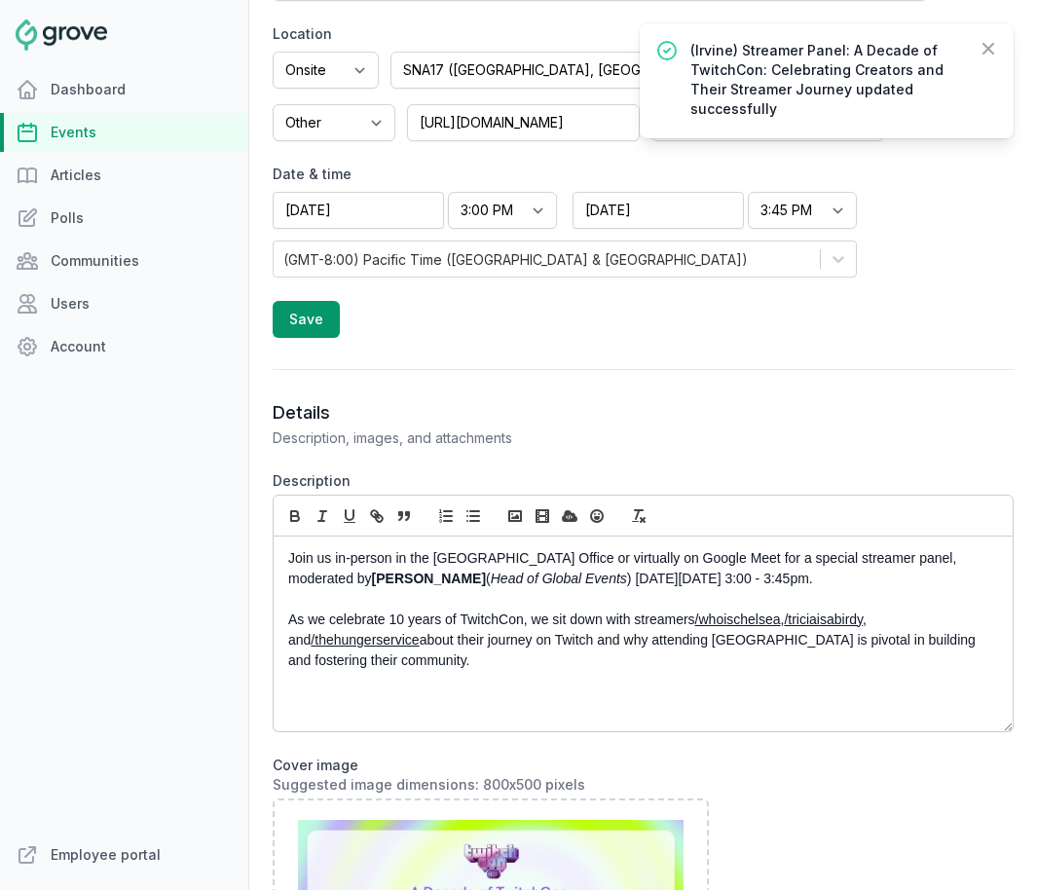
scroll to position [706, 0]
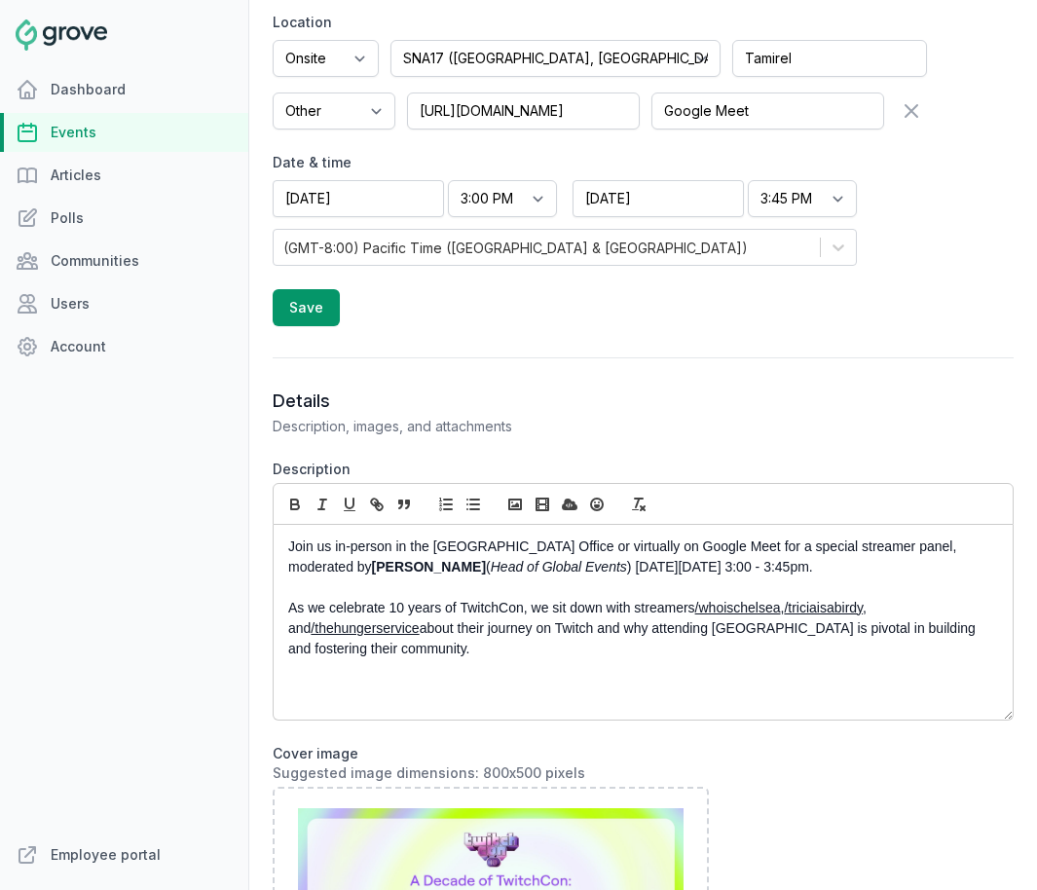
click at [392, 536] on p "Join us in-person in the [GEOGRAPHIC_DATA] Office or virtually on Google Meet f…" at bounding box center [637, 556] width 699 height 41
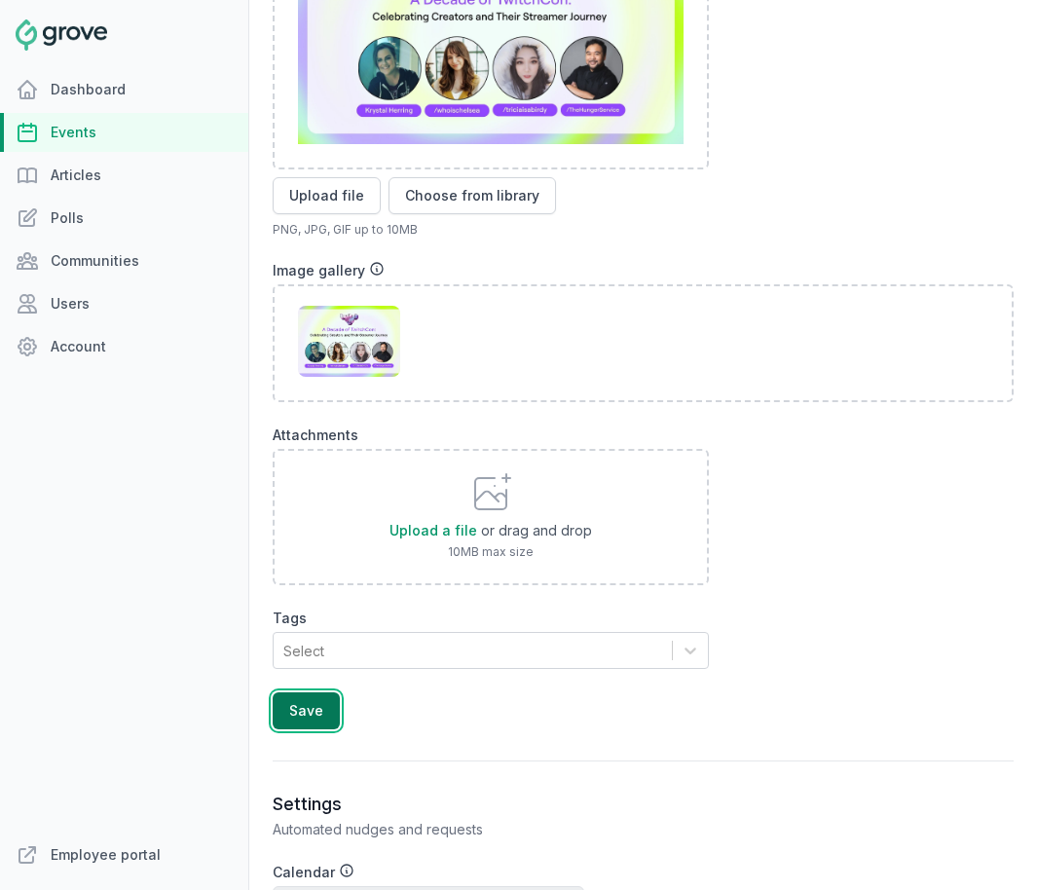
click at [329, 697] on button "Save" at bounding box center [306, 710] width 67 height 37
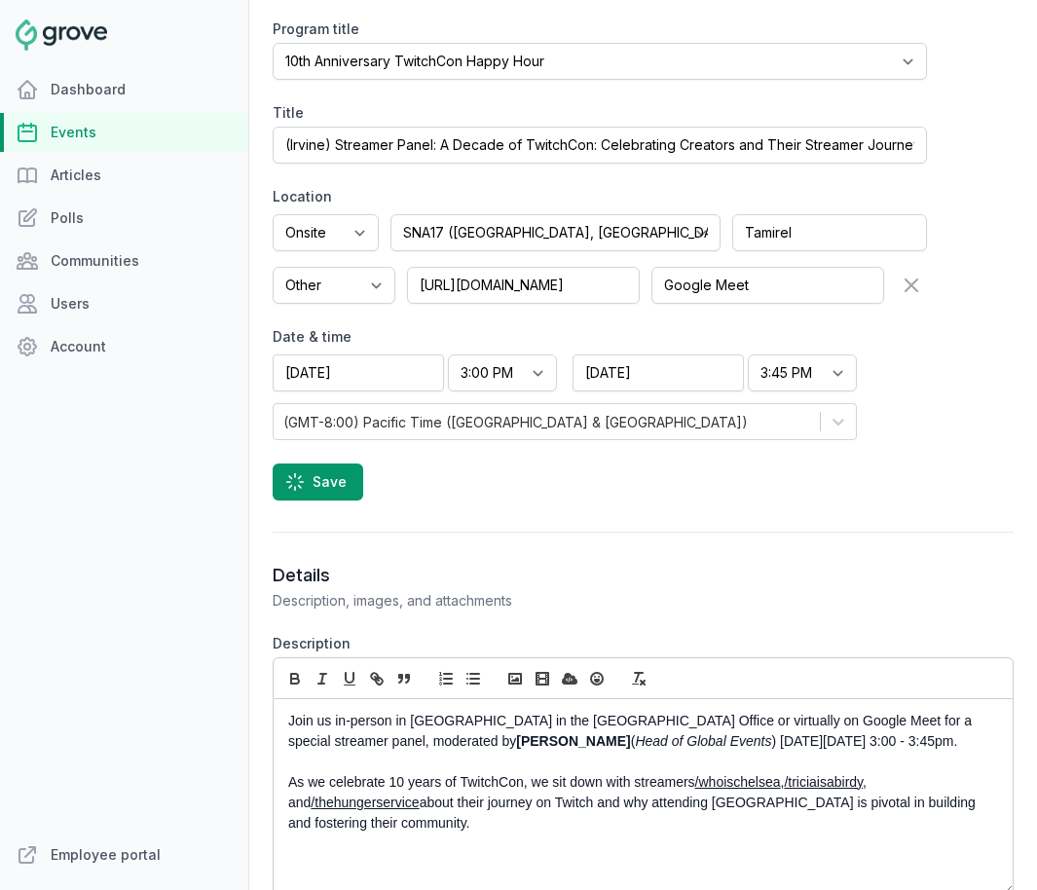
scroll to position [55, 0]
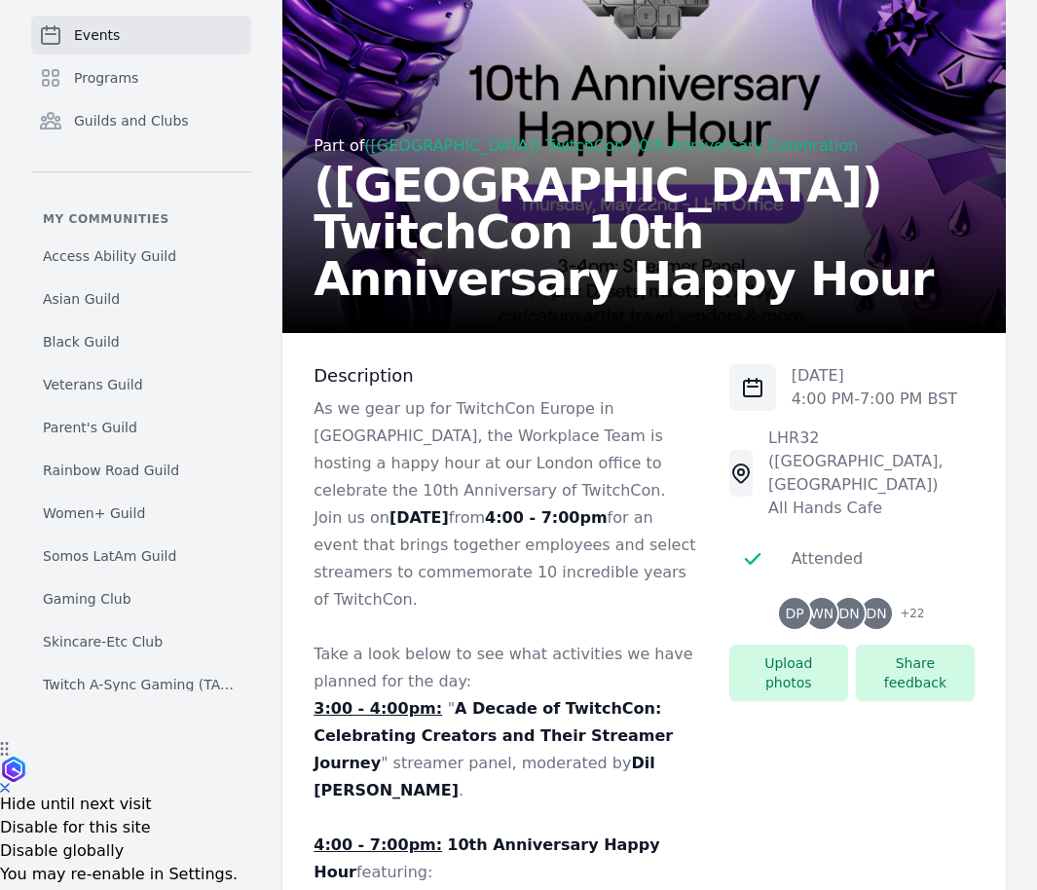
scroll to position [147, 0]
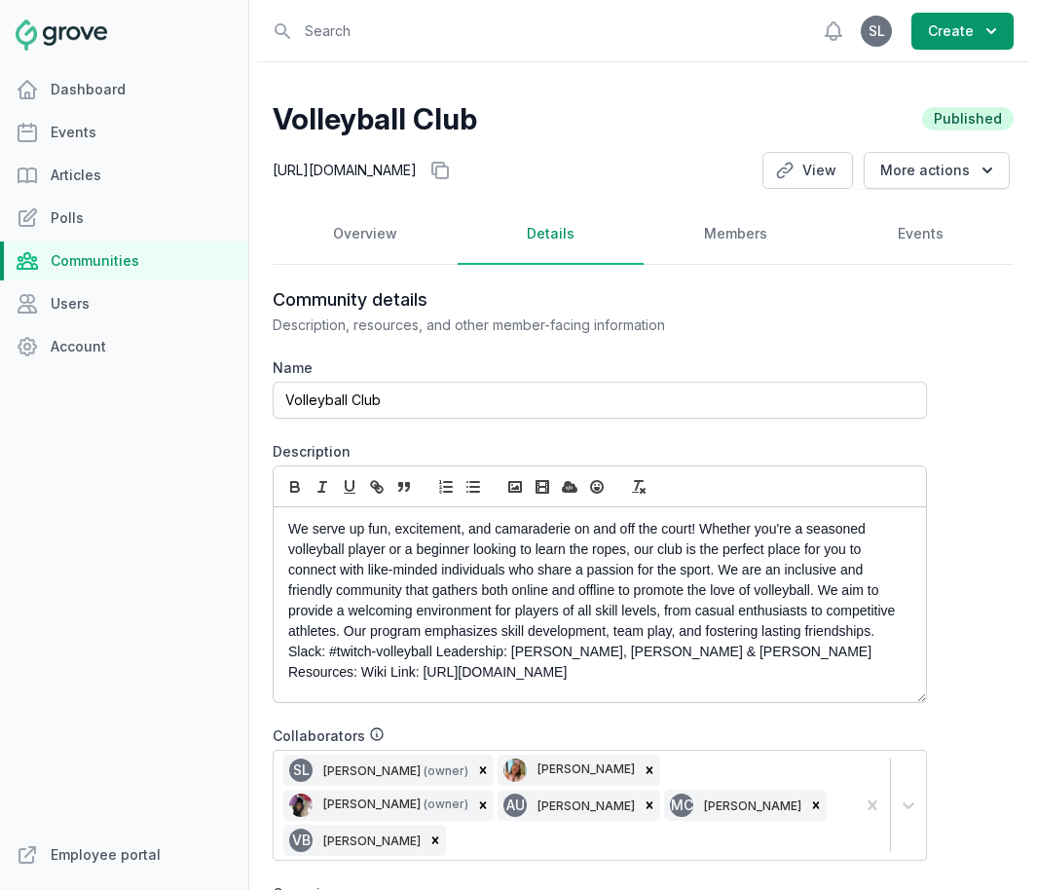
scroll to position [678, 0]
